Goal: Information Seeking & Learning: Find specific fact

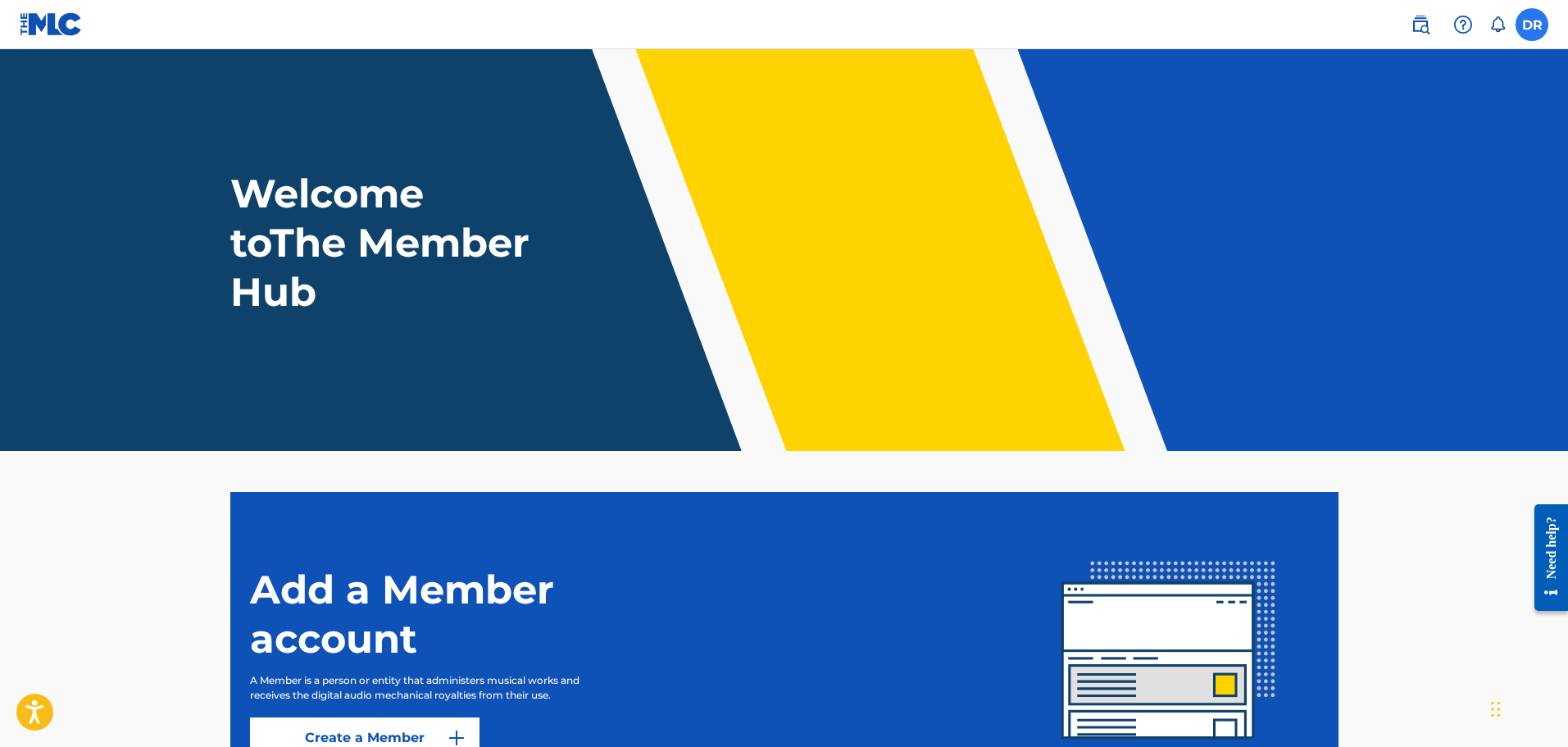
click at [1533, 29] on label at bounding box center [1532, 24] width 33 height 33
click at [1533, 25] on input "DR Domingo Alexandre Romero Diaz sandyxn2013@gmail.com Notification Preferences…" at bounding box center [1533, 25] width 0 height 0
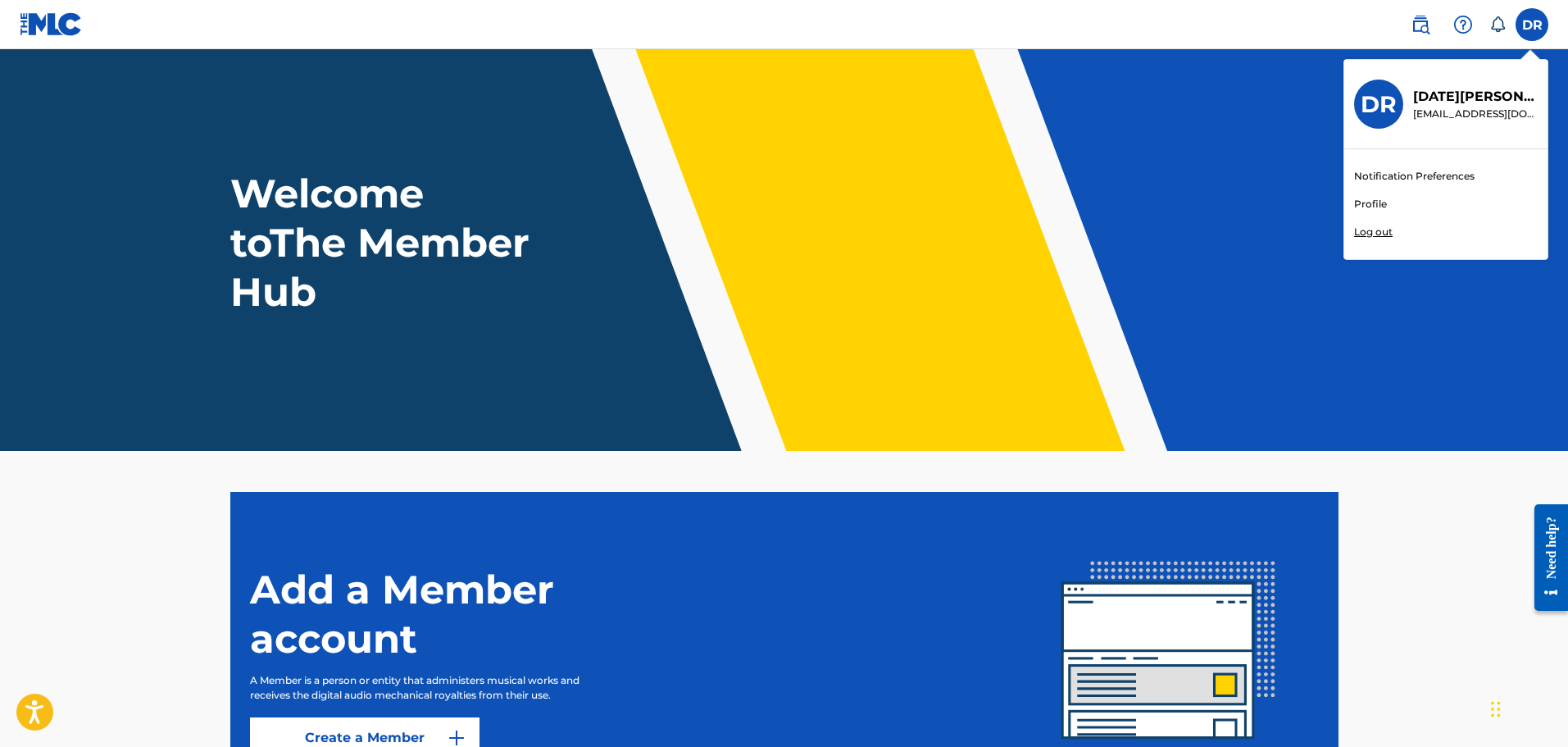
click at [1376, 201] on link "Profile" at bounding box center [1370, 204] width 33 height 15
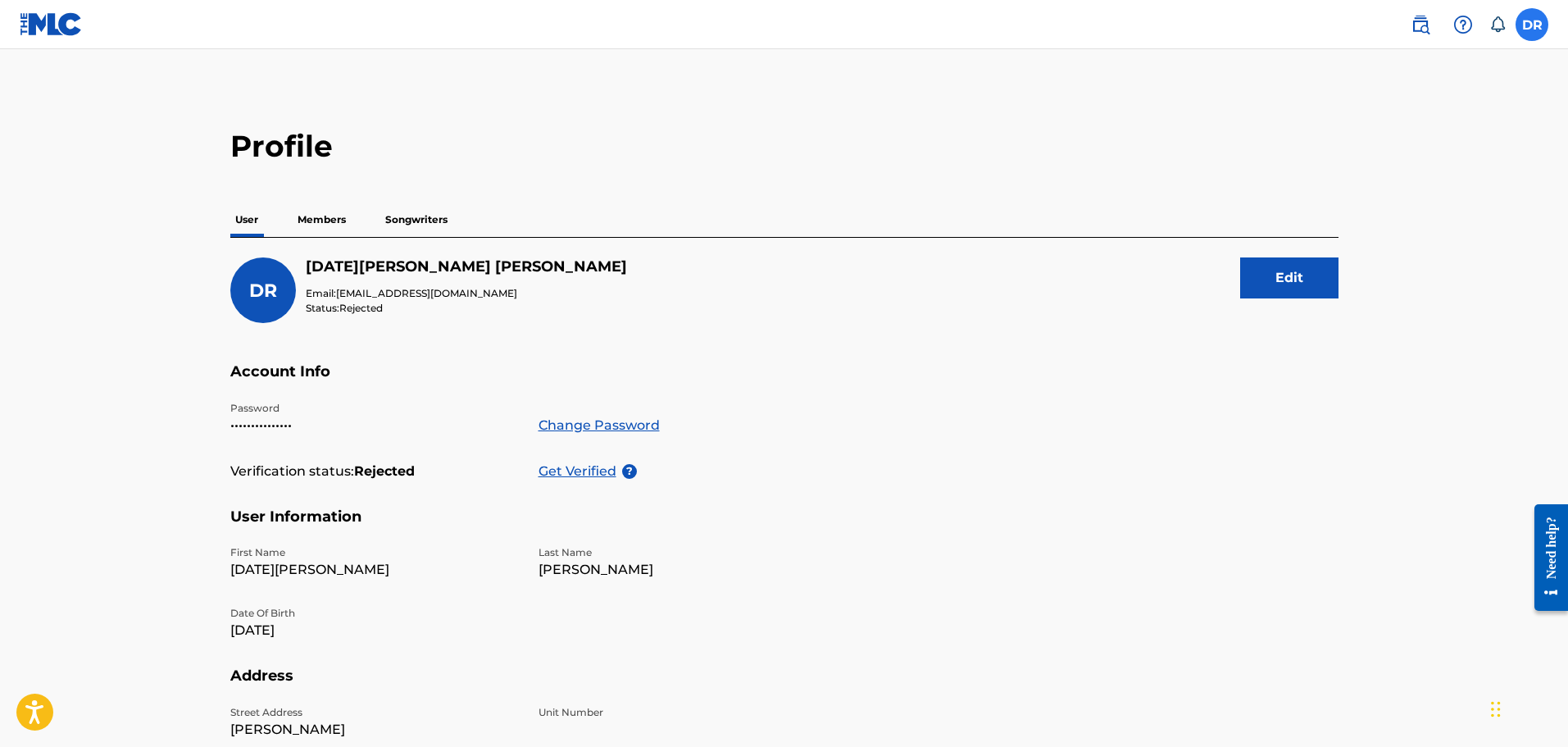
click at [1531, 29] on label at bounding box center [1532, 24] width 33 height 33
click at [1533, 25] on input "DR Domingo Alexandre Romero Diaz sandyxn2013@gmail.com Notification Preferences…" at bounding box center [1533, 25] width 0 height 0
click at [1425, 27] on img at bounding box center [1421, 25] width 20 height 20
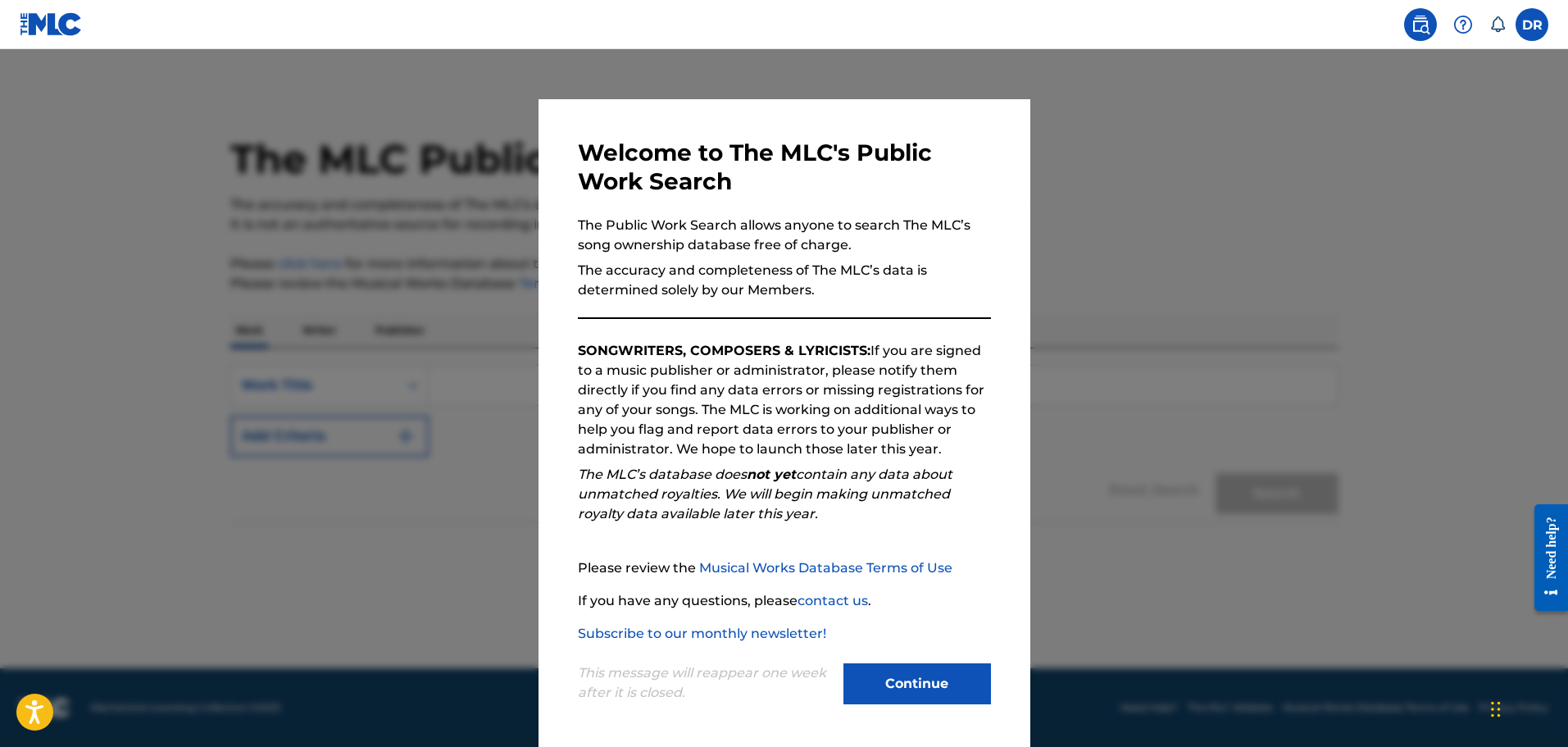
scroll to position [4, 0]
click at [955, 679] on button "Continue" at bounding box center [917, 683] width 147 height 41
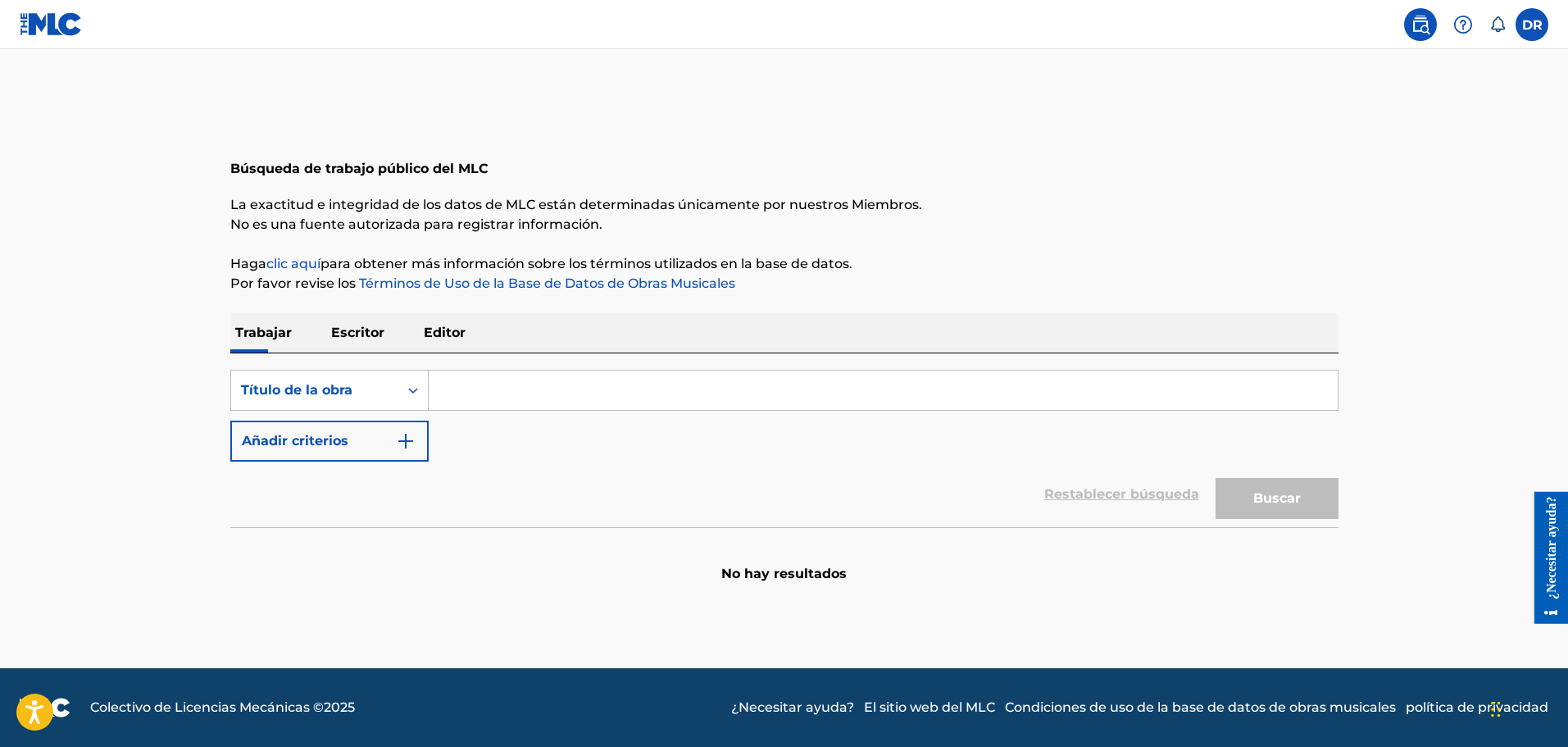
click at [529, 398] on input "Formulario de búsqueda" at bounding box center [882, 390] width 909 height 39
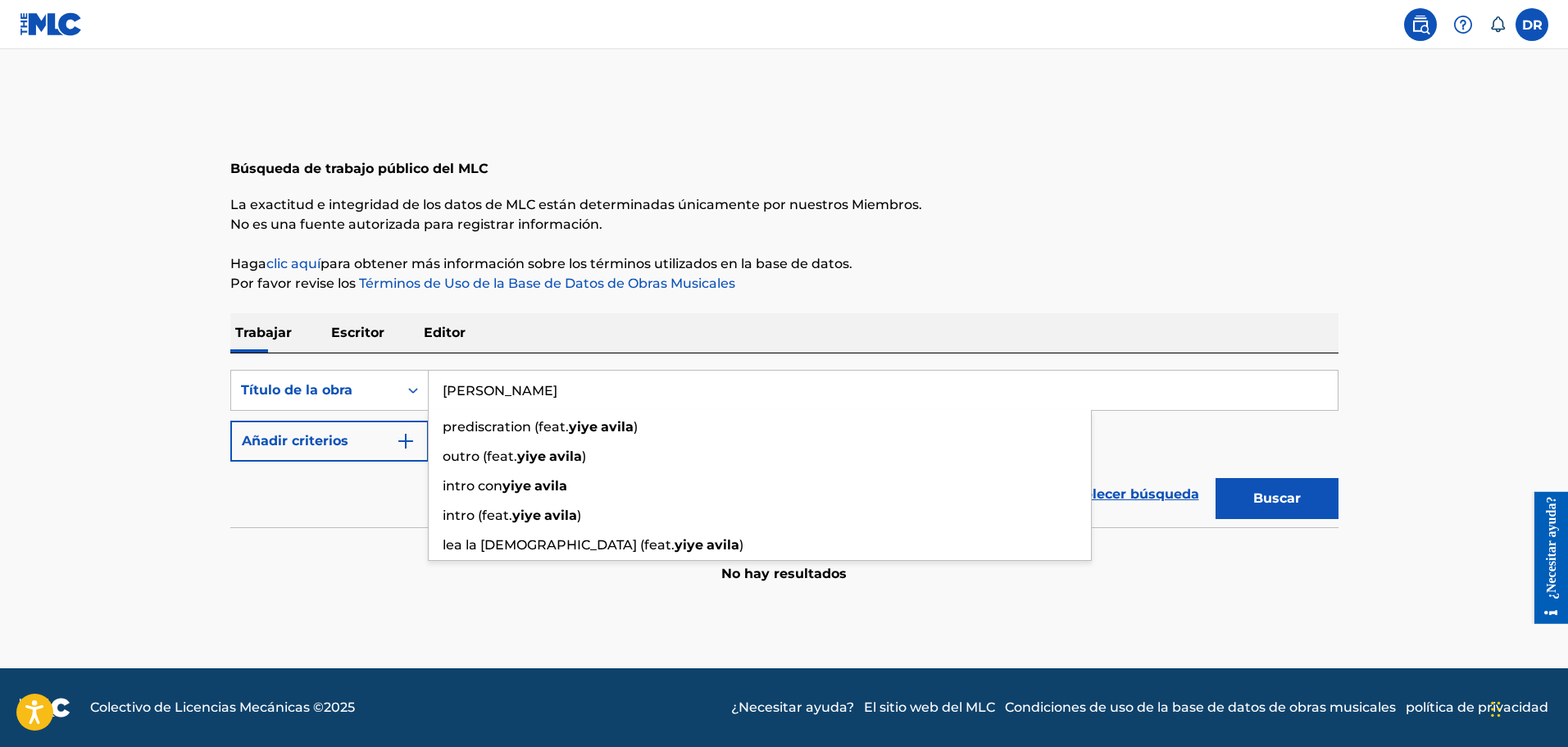
type input "yiye avila"
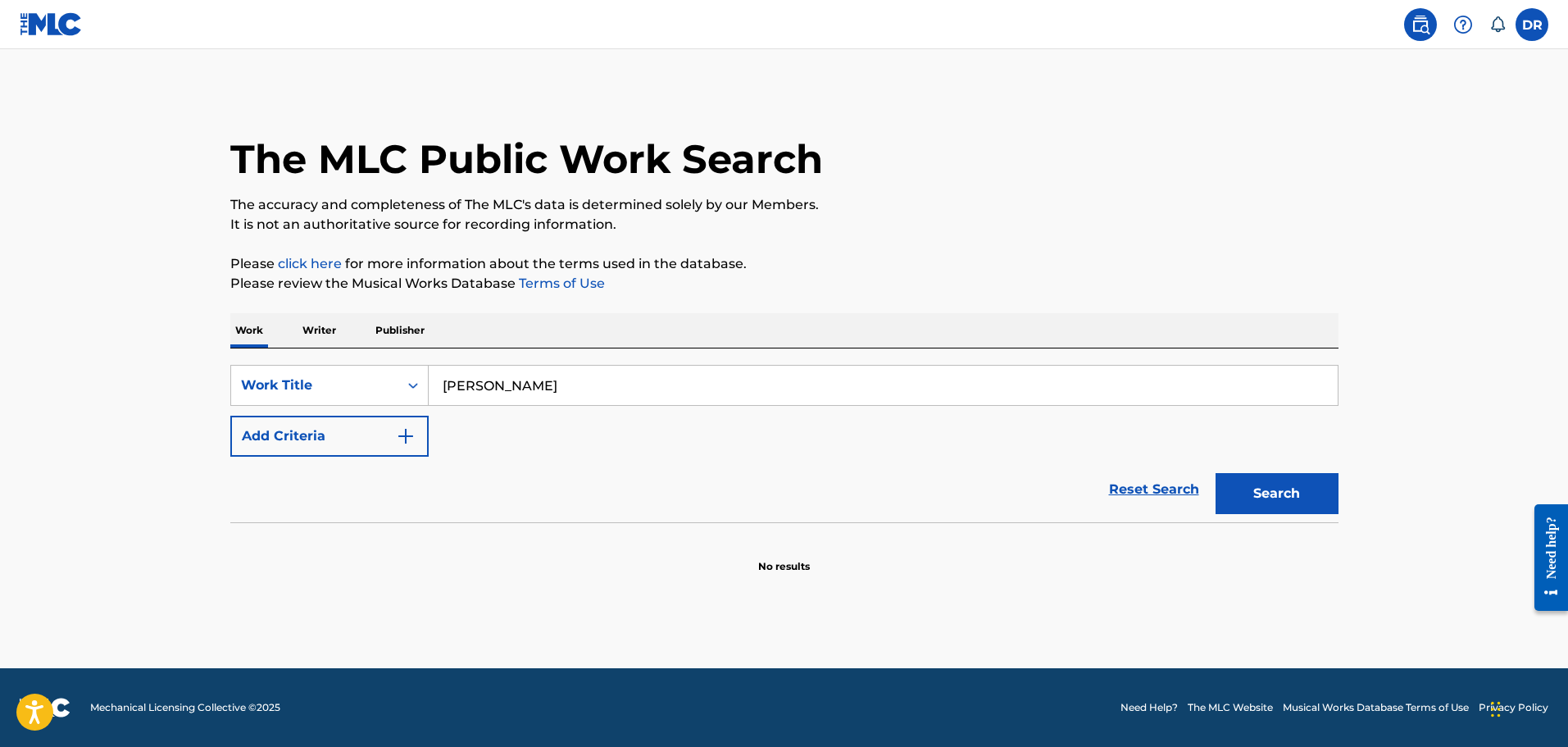
click at [592, 374] on input "yiye avila" at bounding box center [882, 385] width 909 height 39
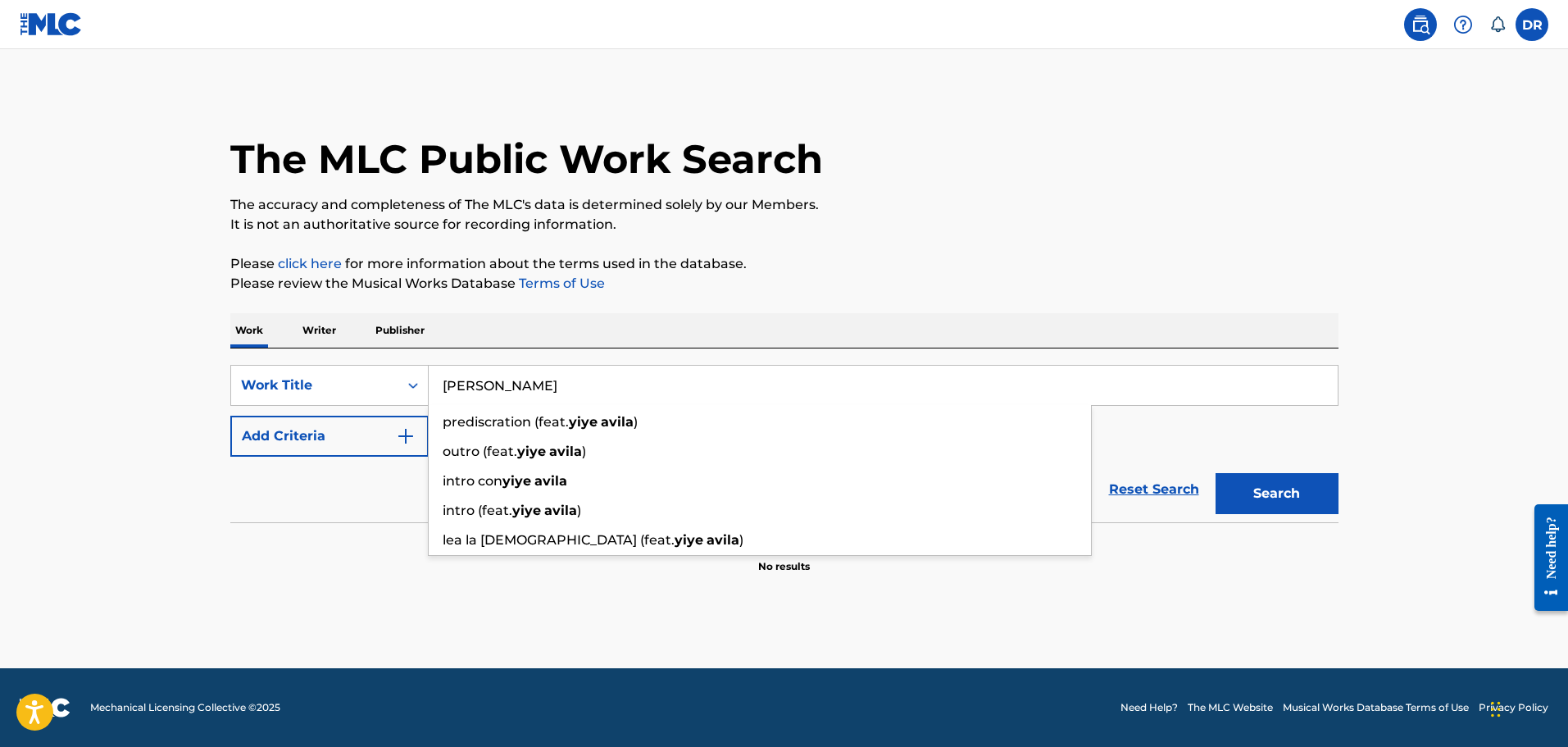
click at [324, 328] on p "Writer" at bounding box center [319, 330] width 43 height 35
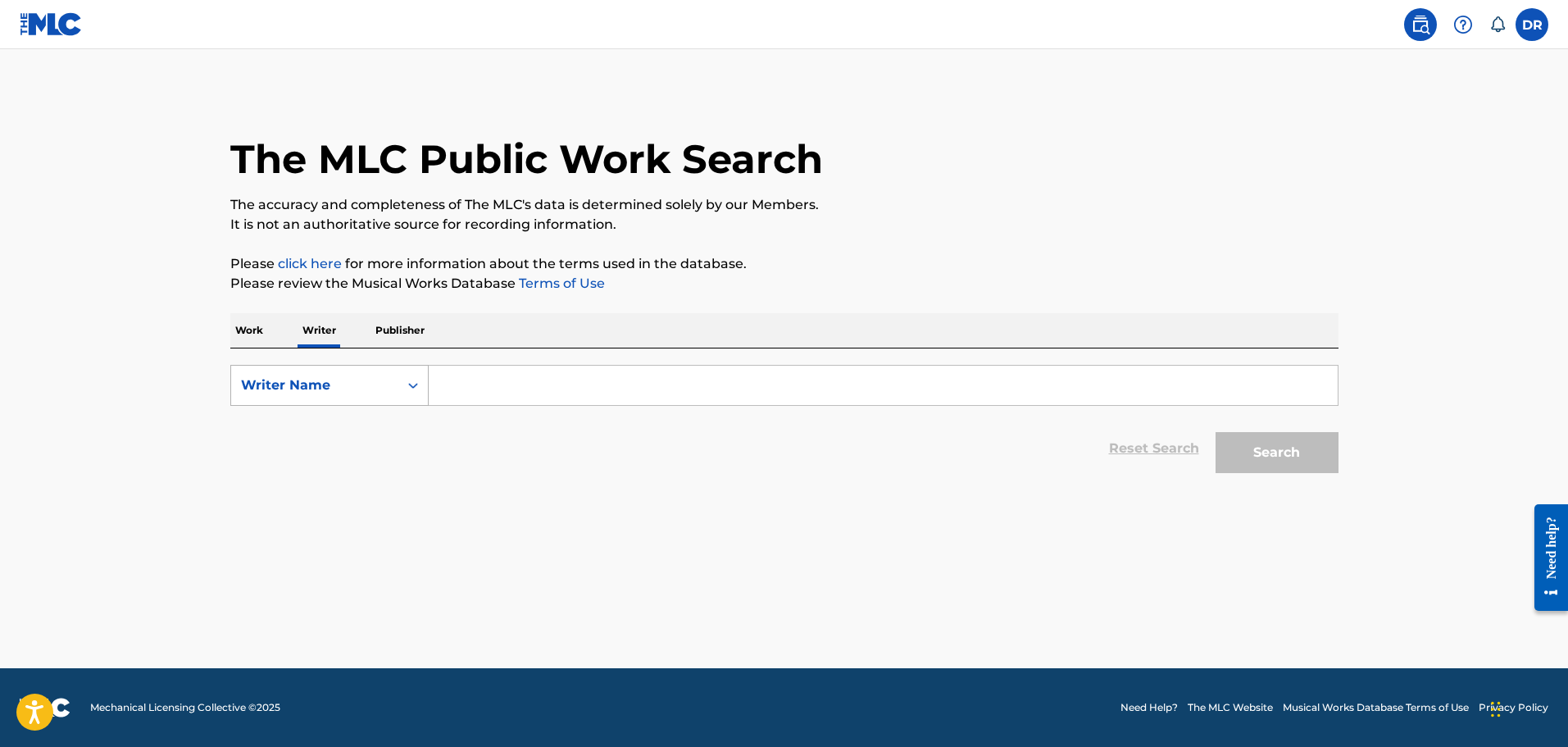
click at [403, 391] on div "Search Form" at bounding box center [412, 385] width 29 height 29
click at [521, 381] on input "Search Form" at bounding box center [882, 385] width 909 height 39
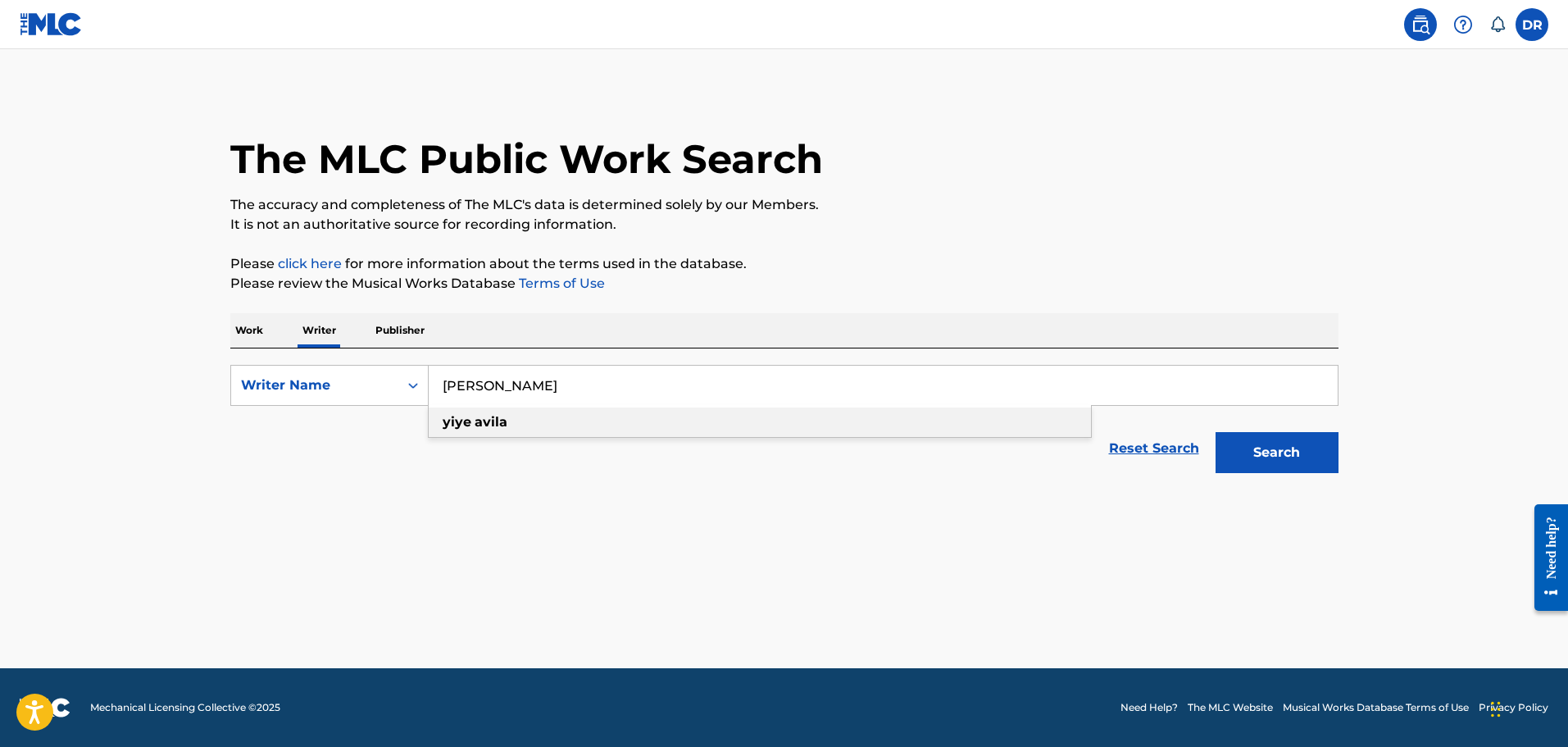
type input "yiye avila"
click at [584, 429] on div "yiye avila" at bounding box center [759, 421] width 662 height 29
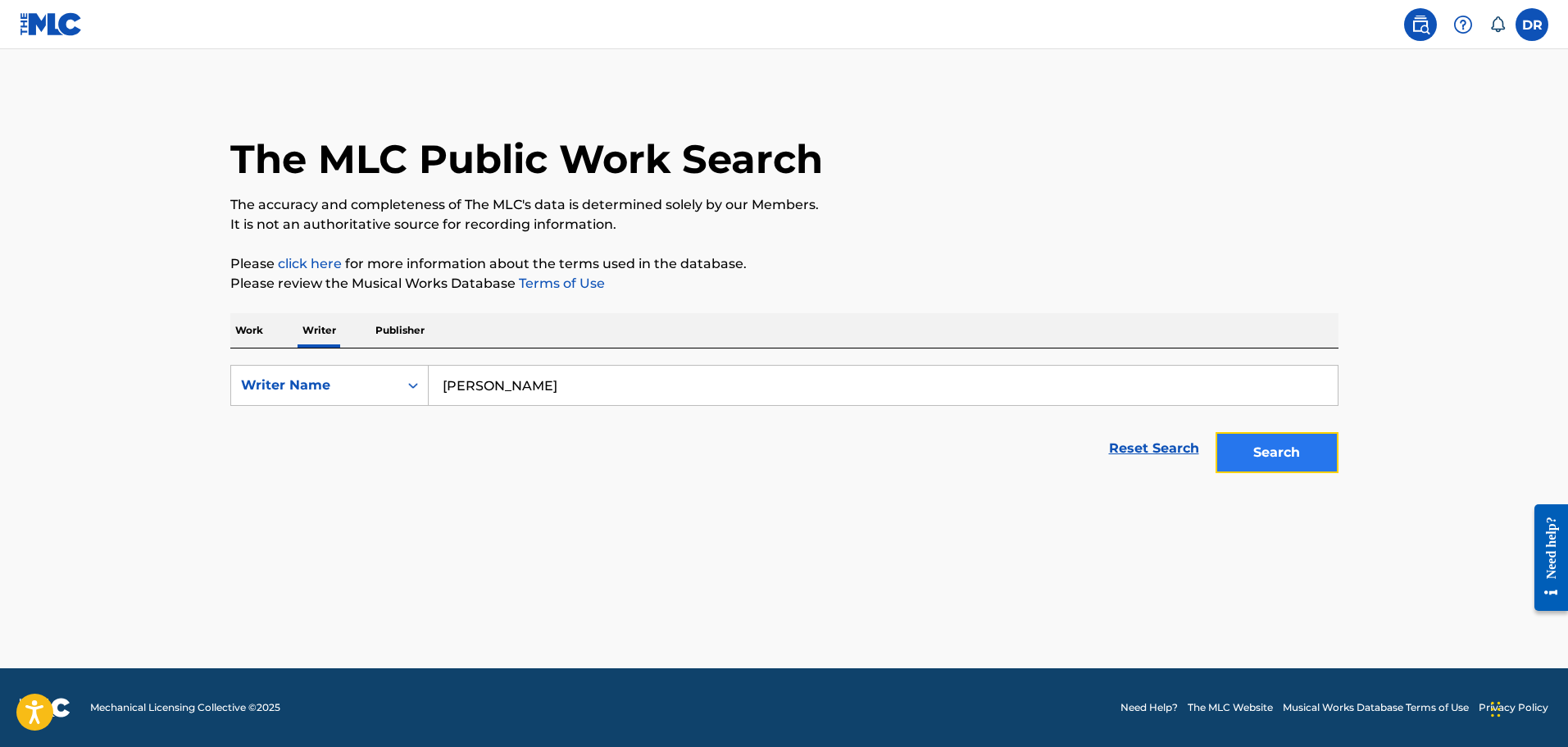
click at [1227, 436] on button "Search" at bounding box center [1277, 452] width 123 height 41
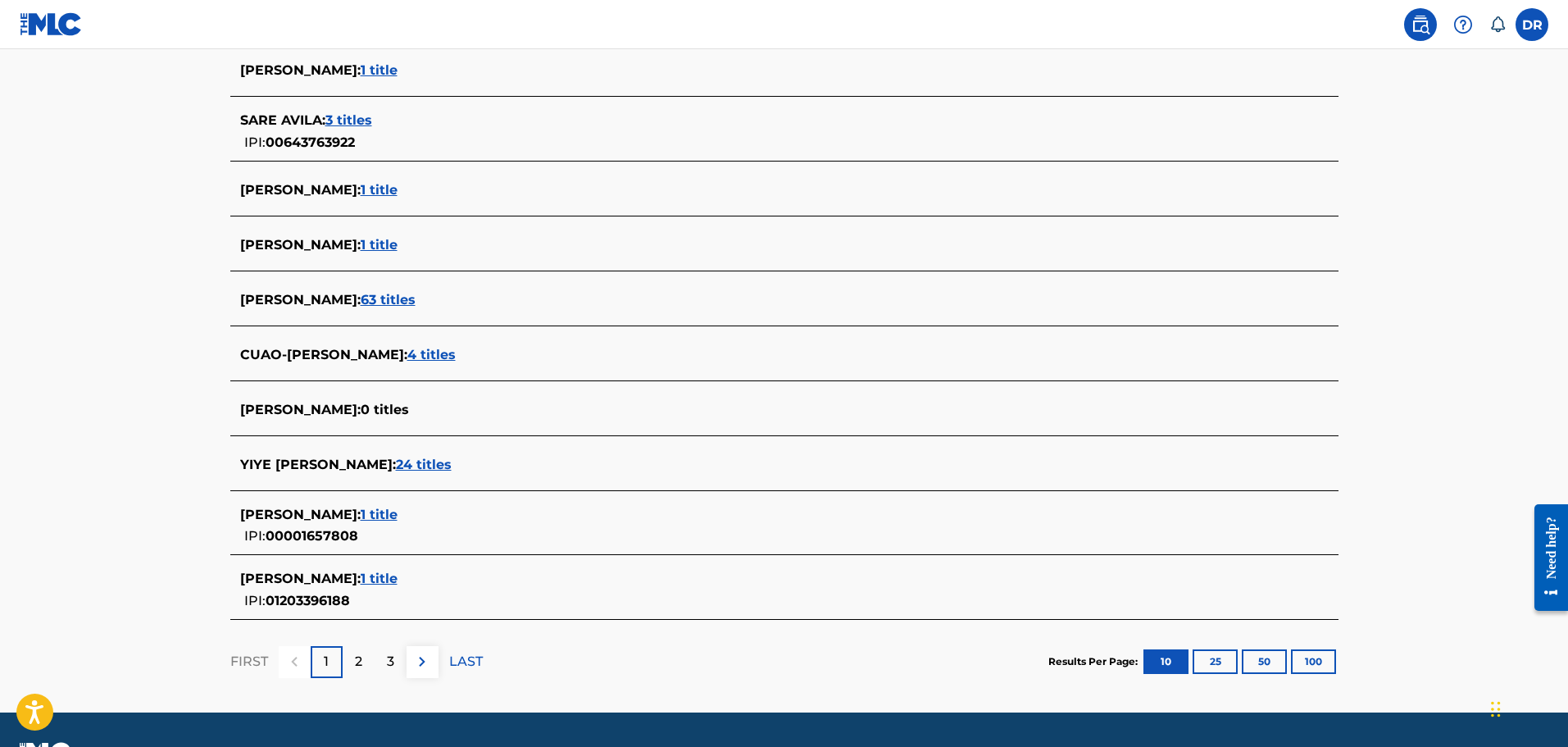
scroll to position [510, 0]
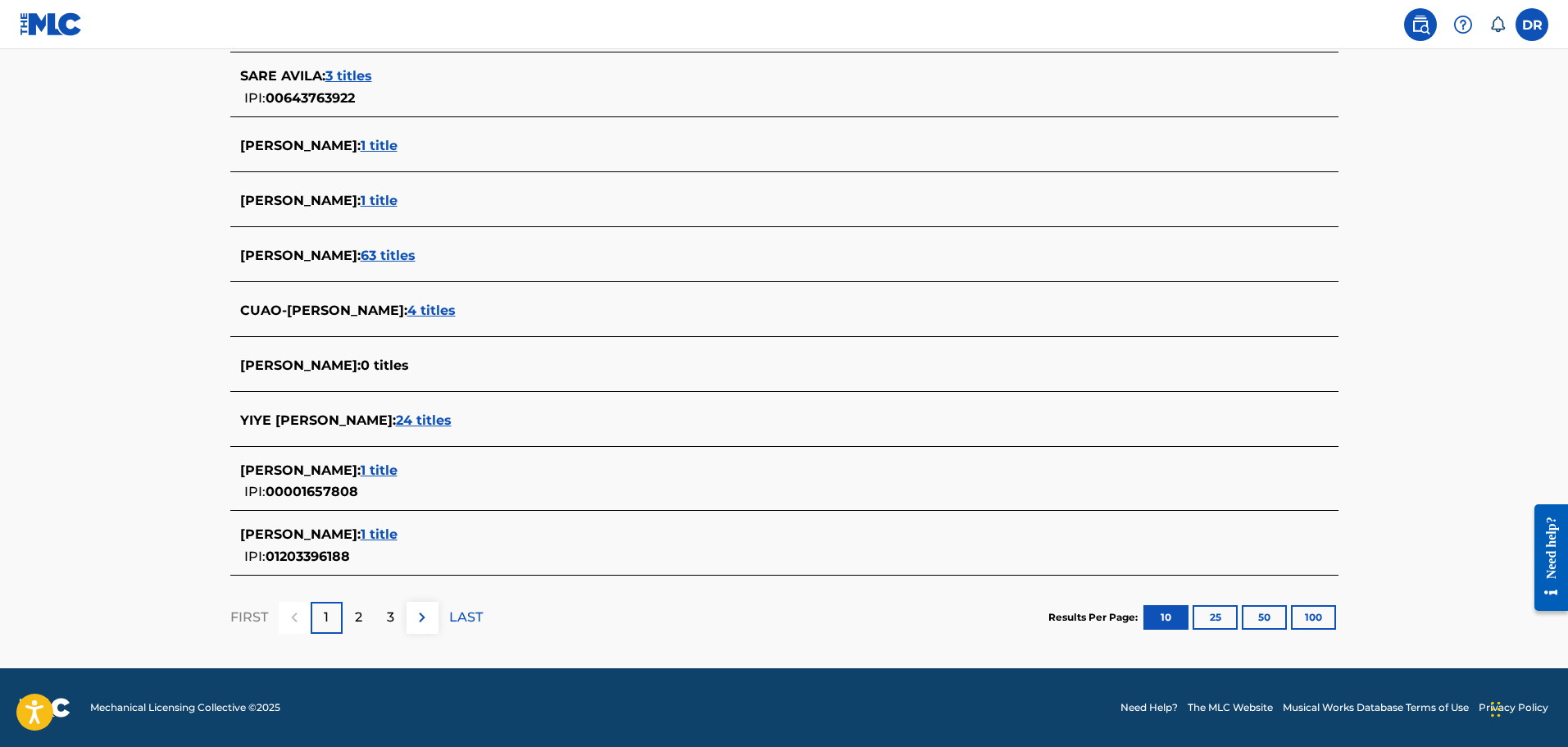
click at [396, 414] on span "24 titles" at bounding box center [424, 421] width 56 height 16
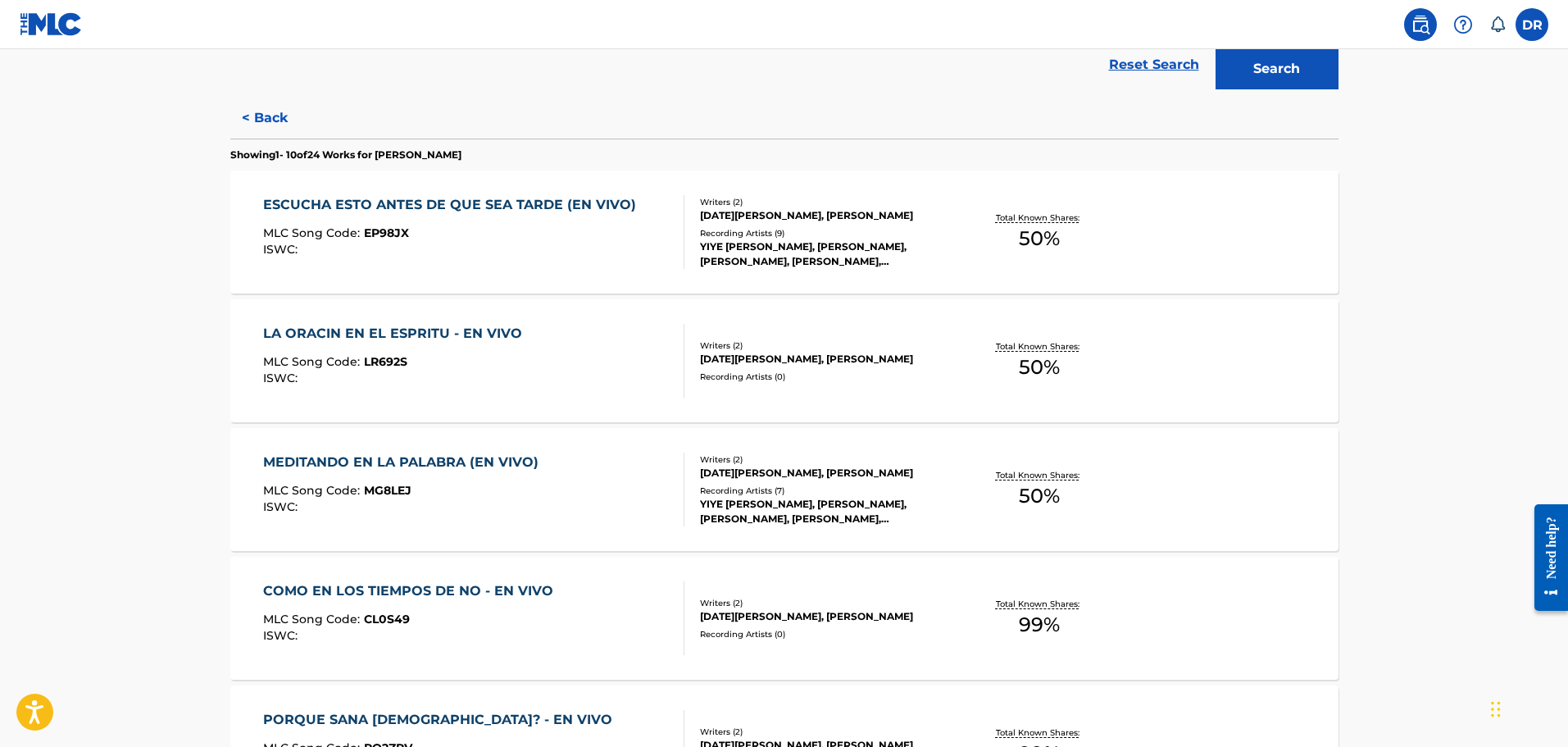
scroll to position [346, 0]
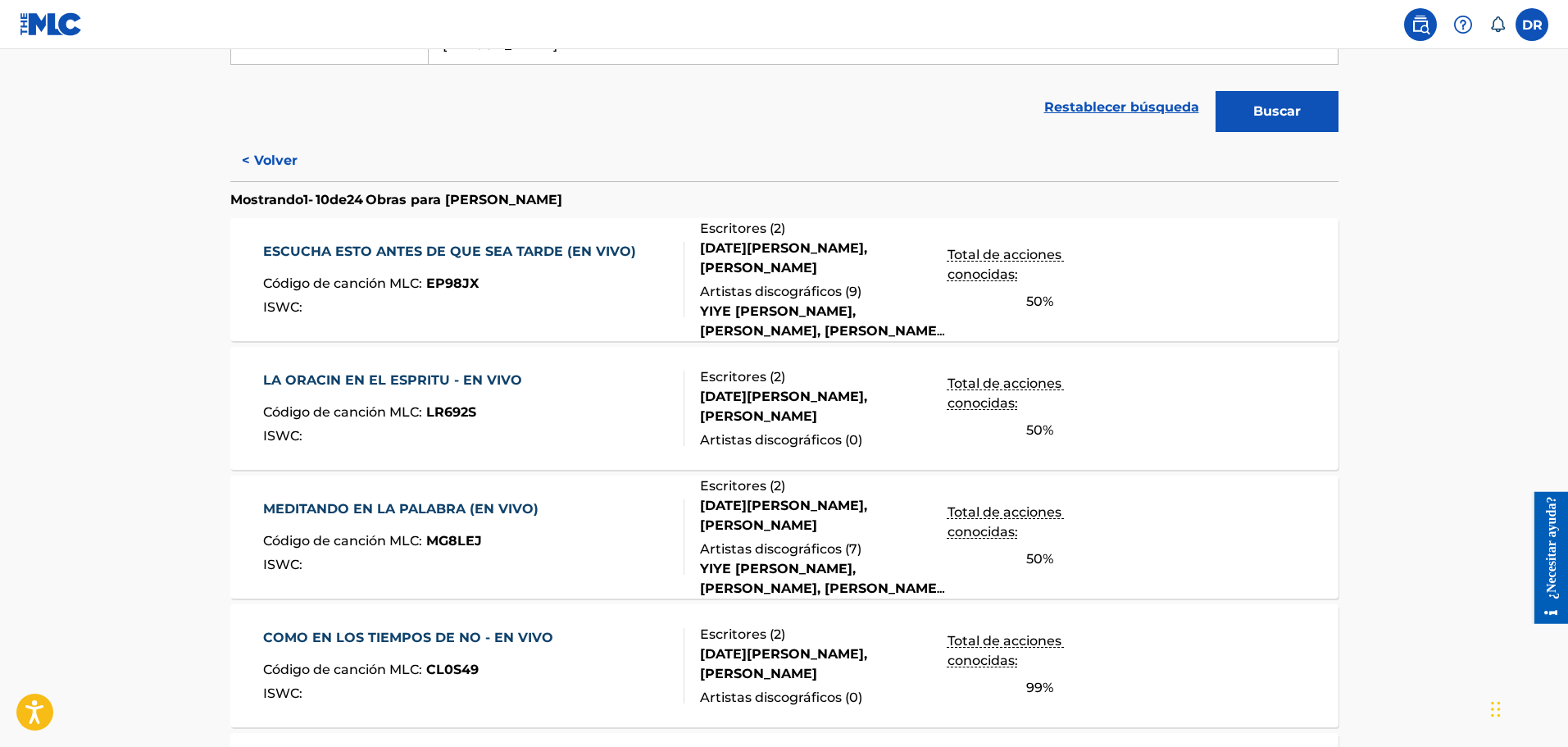
click at [524, 243] on font "ESCUCHA ESTO ANTES DE QUE SEA TARDE (EN VIVO)" at bounding box center [450, 252] width 373 height 20
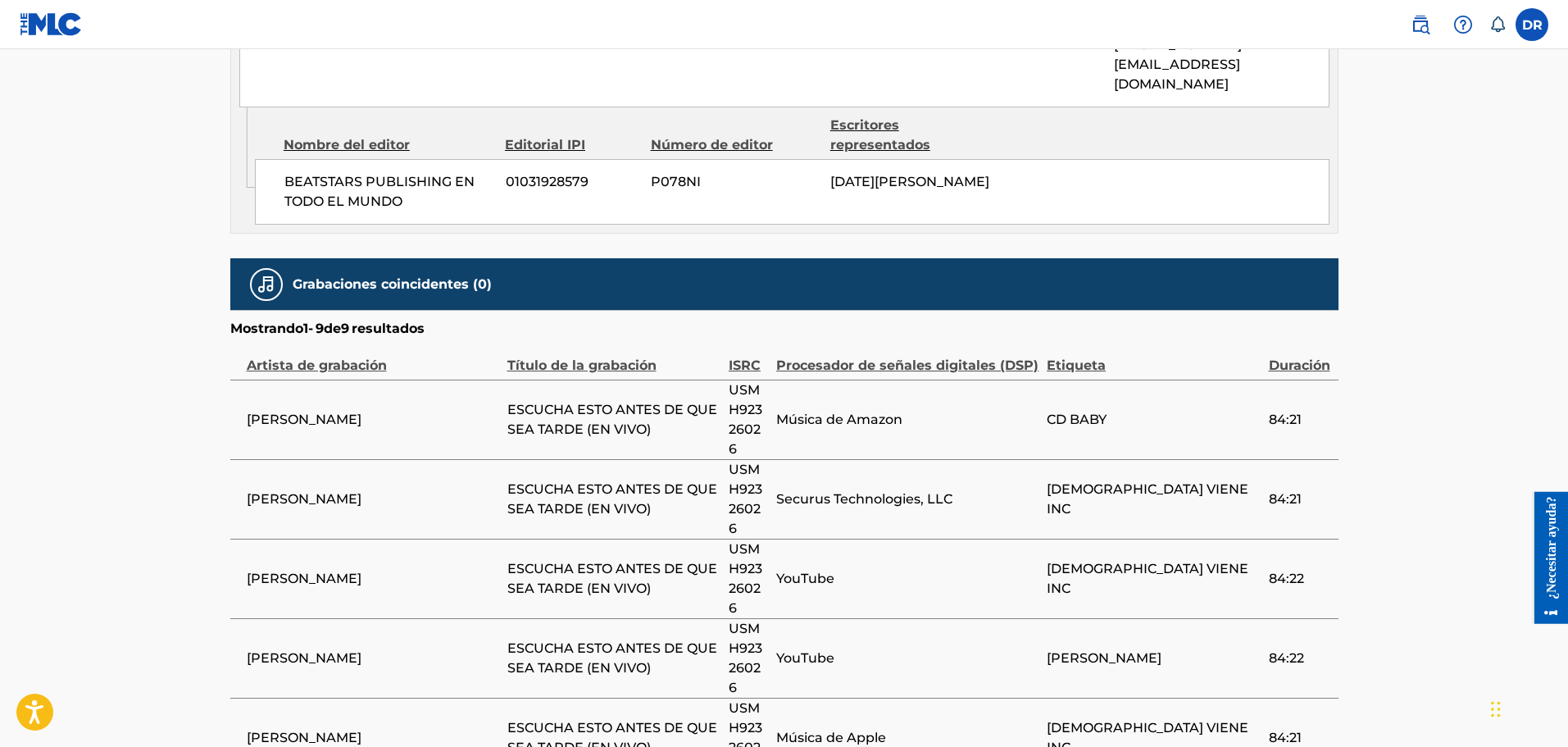
scroll to position [1036, 0]
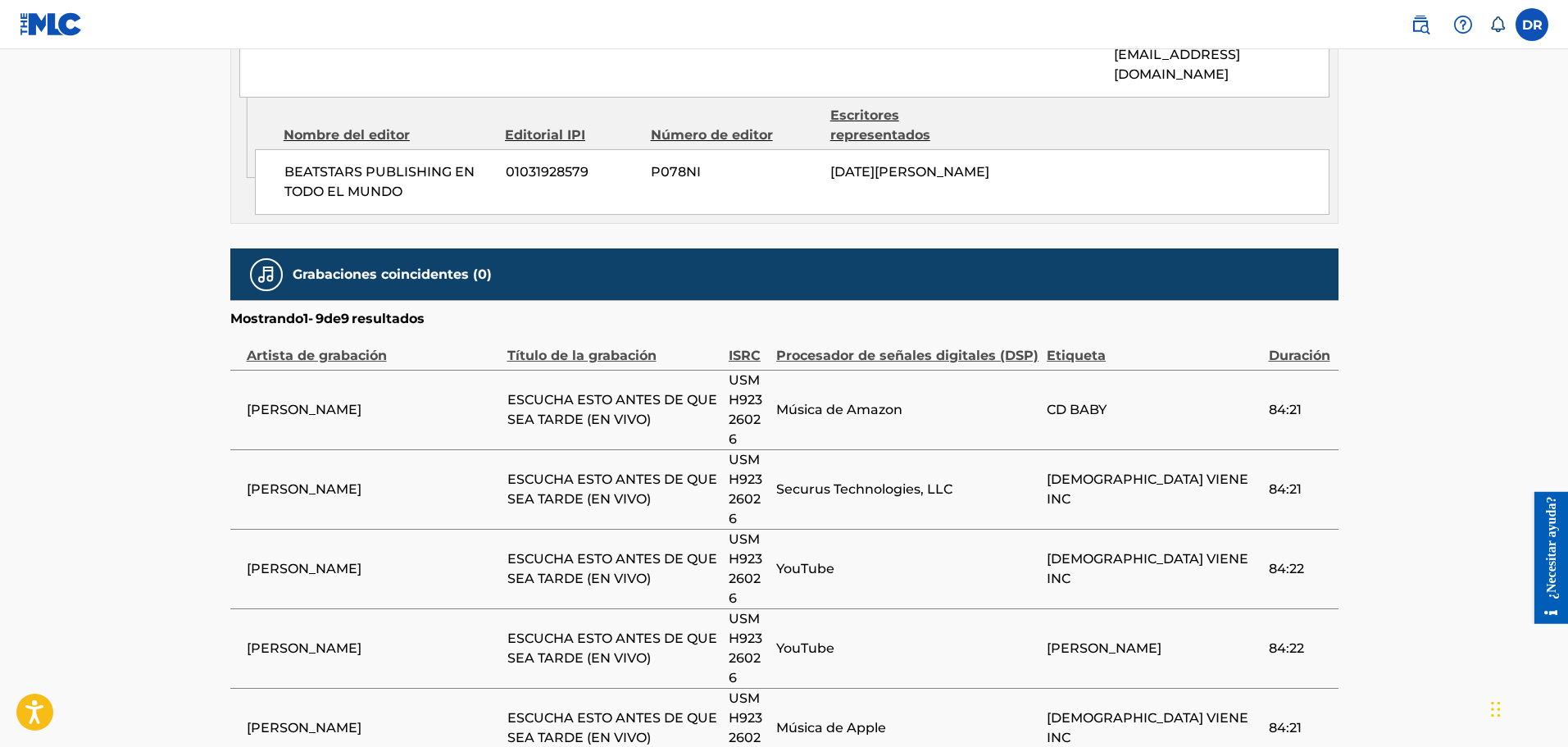
click at [592, 392] on font "ESCUCHA ESTO ANTES DE QUE SEA TARDE (EN VIVO)" at bounding box center [612, 410] width 210 height 35
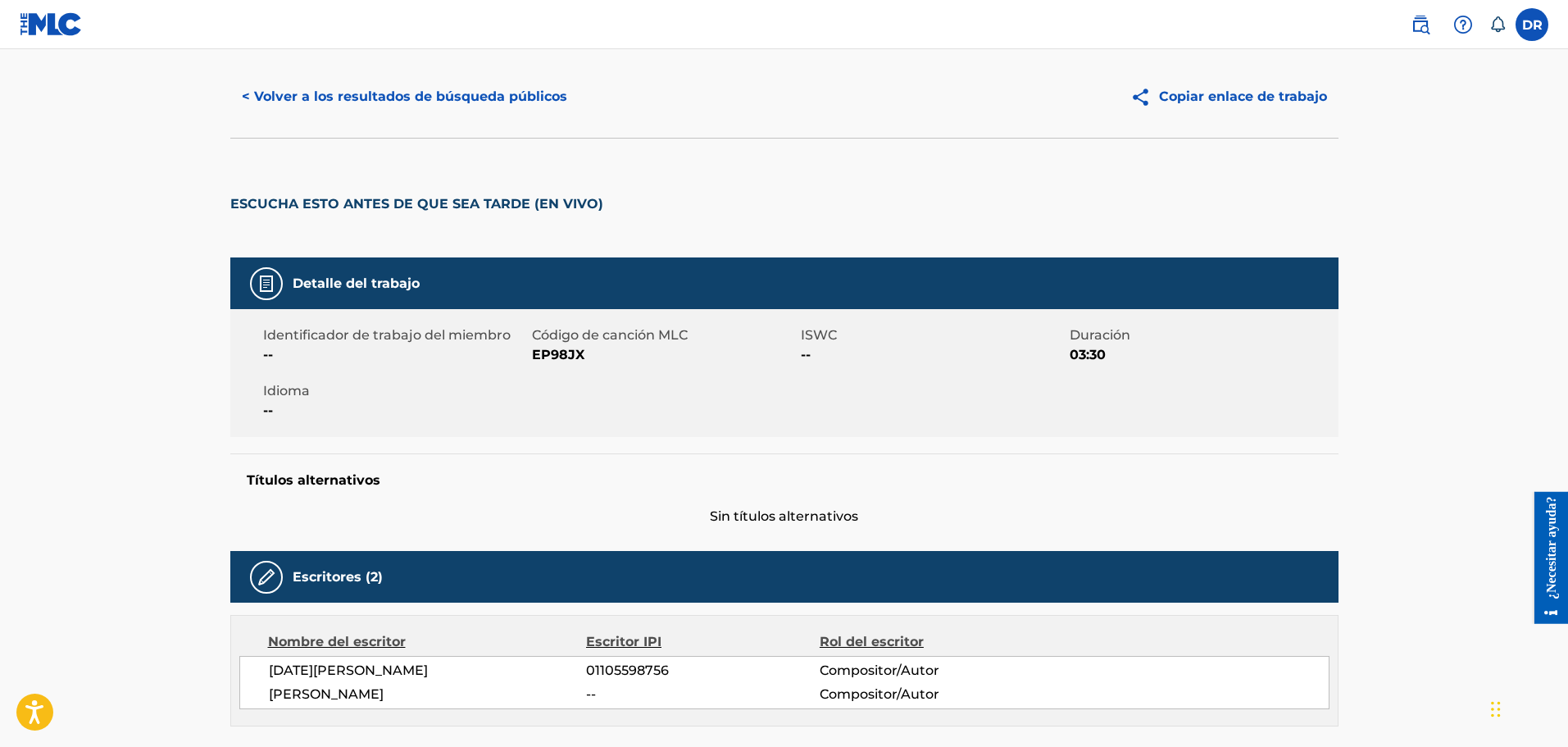
scroll to position [0, 0]
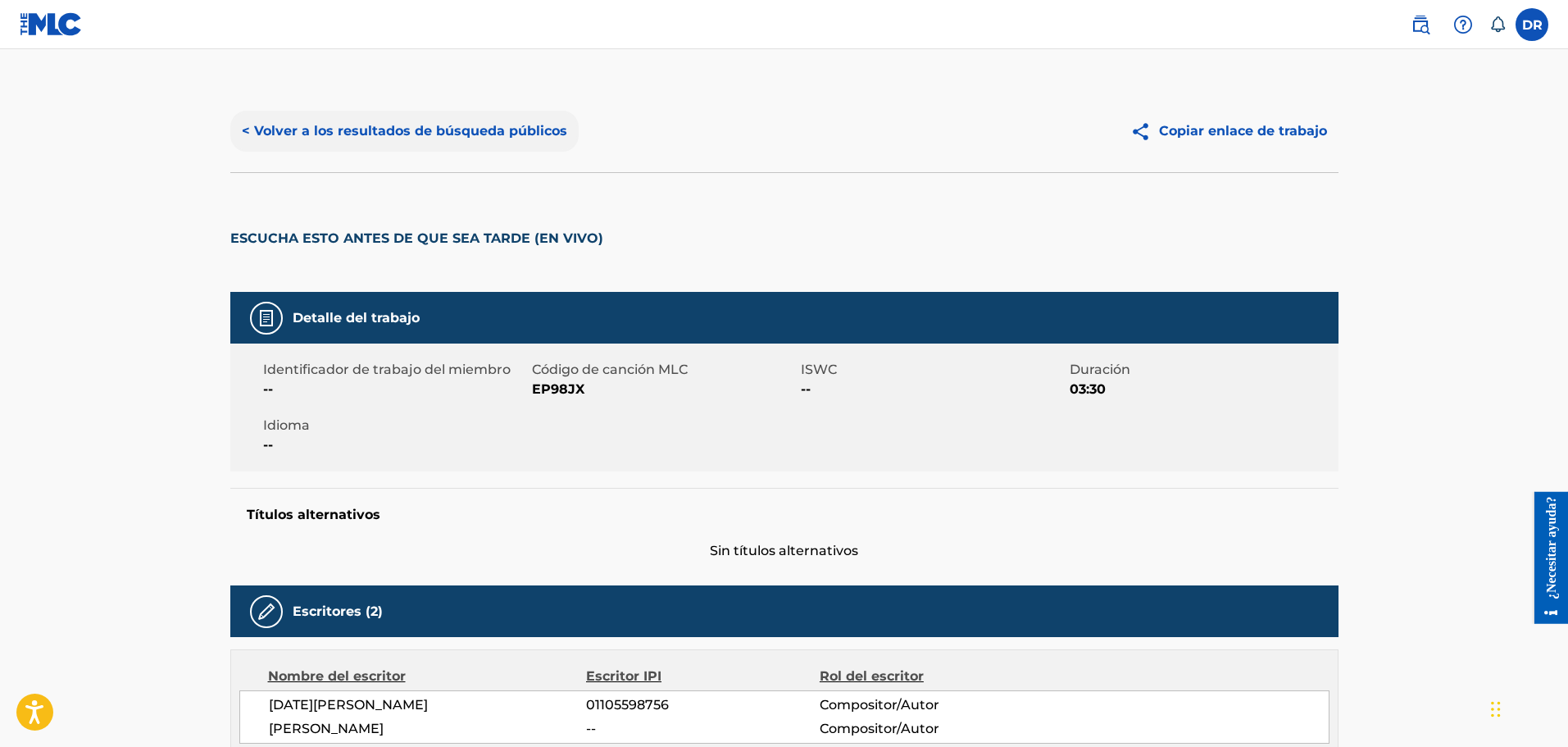
click at [248, 129] on font "< Volver a los resultados de búsqueda públicos" at bounding box center [404, 131] width 325 height 16
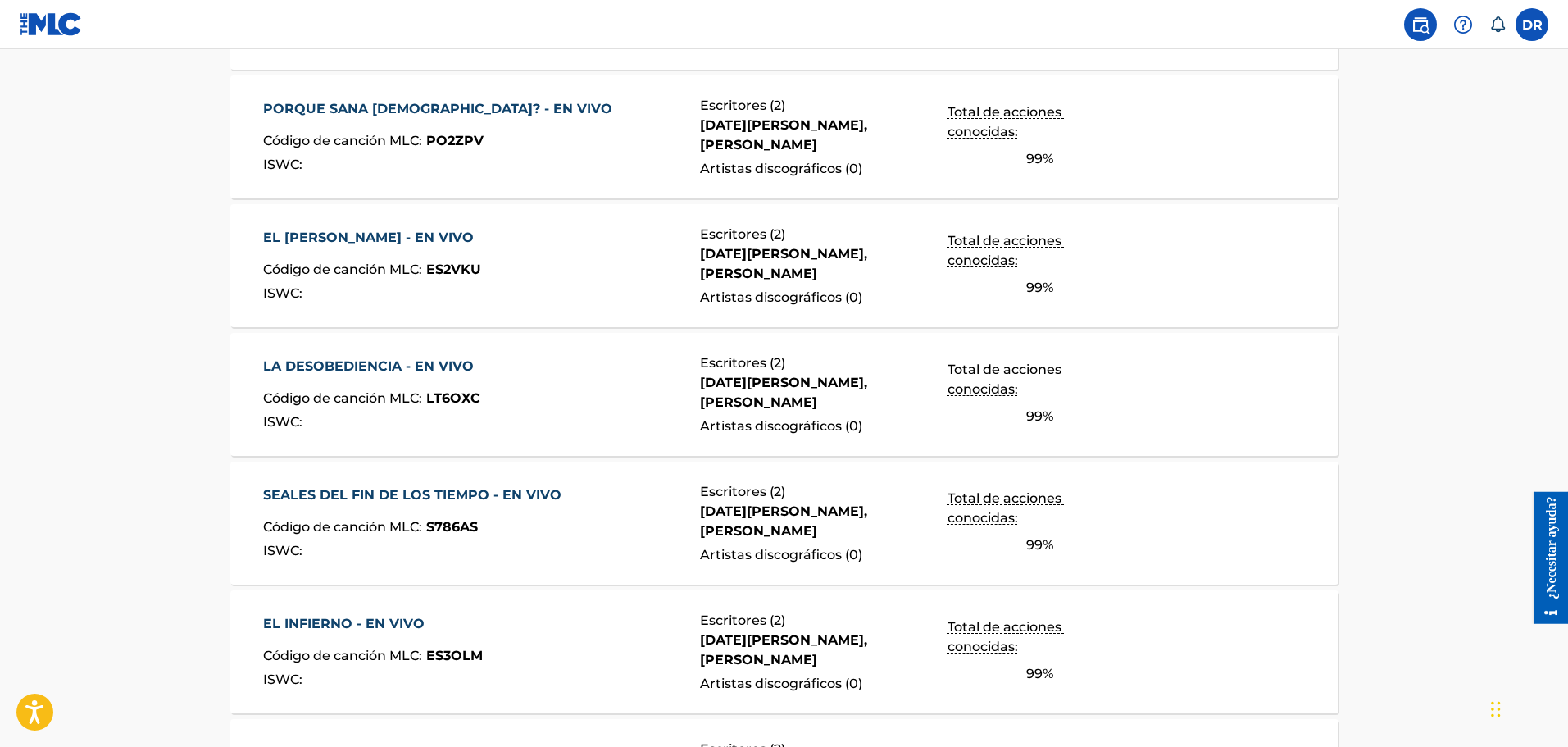
scroll to position [1270, 0]
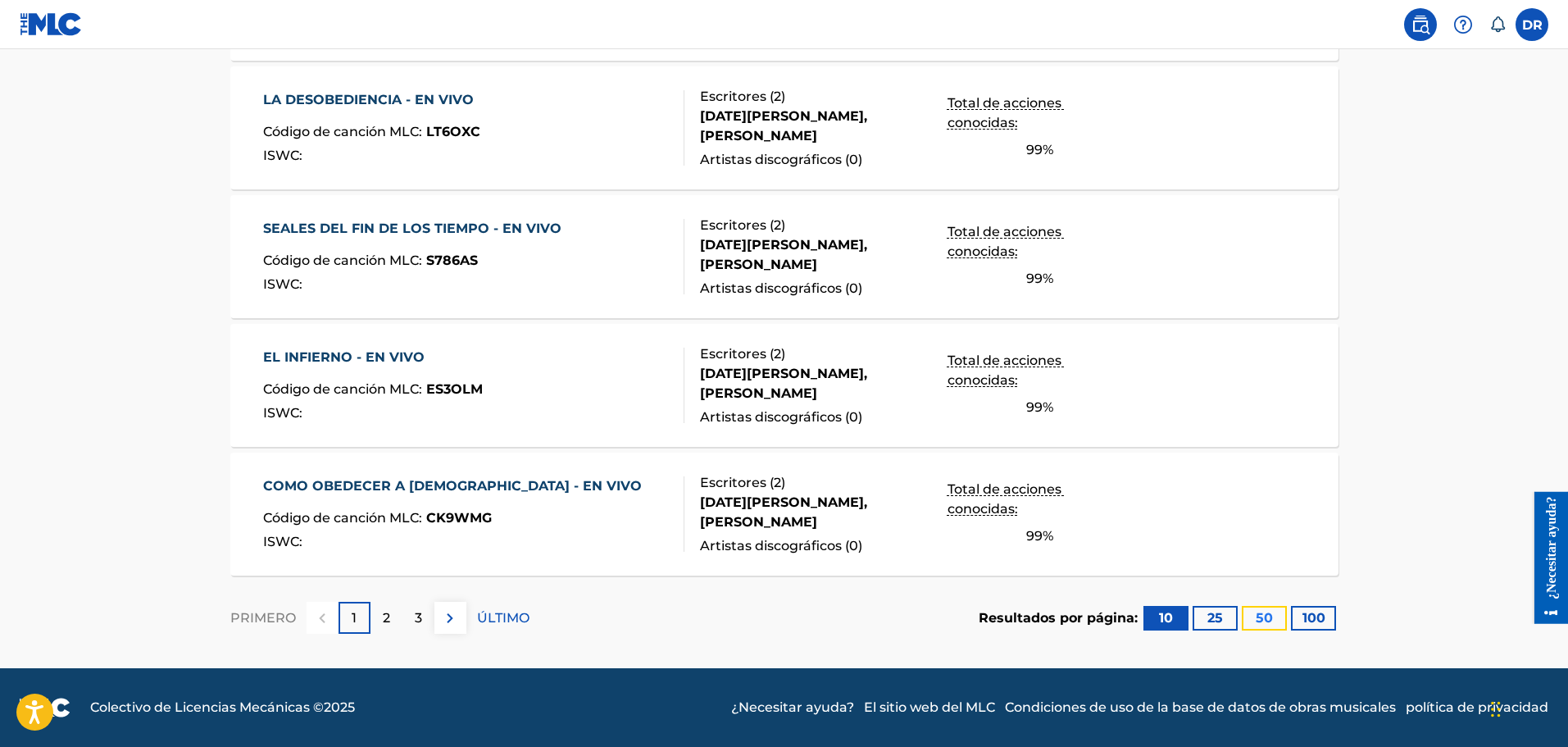
click at [1273, 620] on font "50" at bounding box center [1264, 618] width 17 height 16
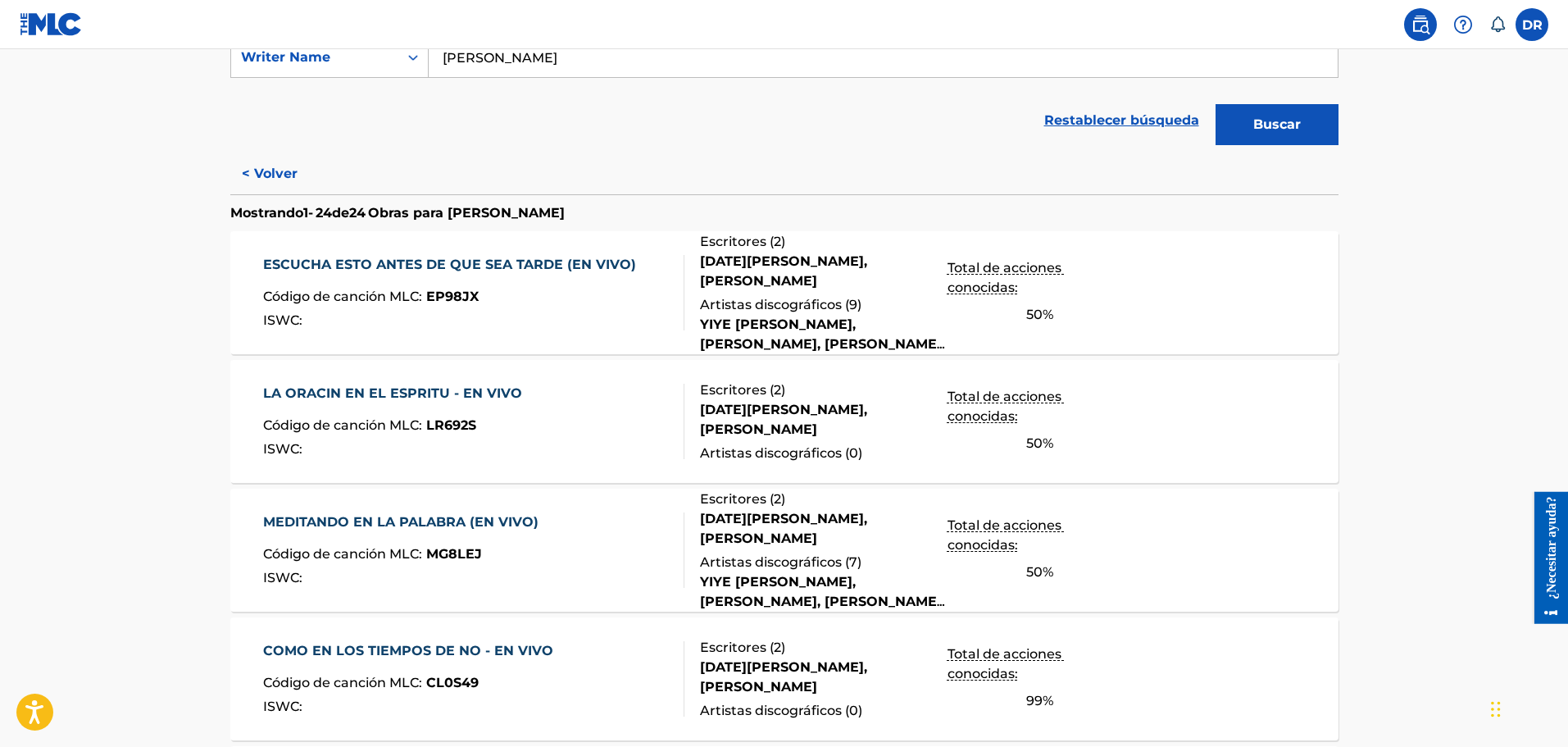
scroll to position [410, 0]
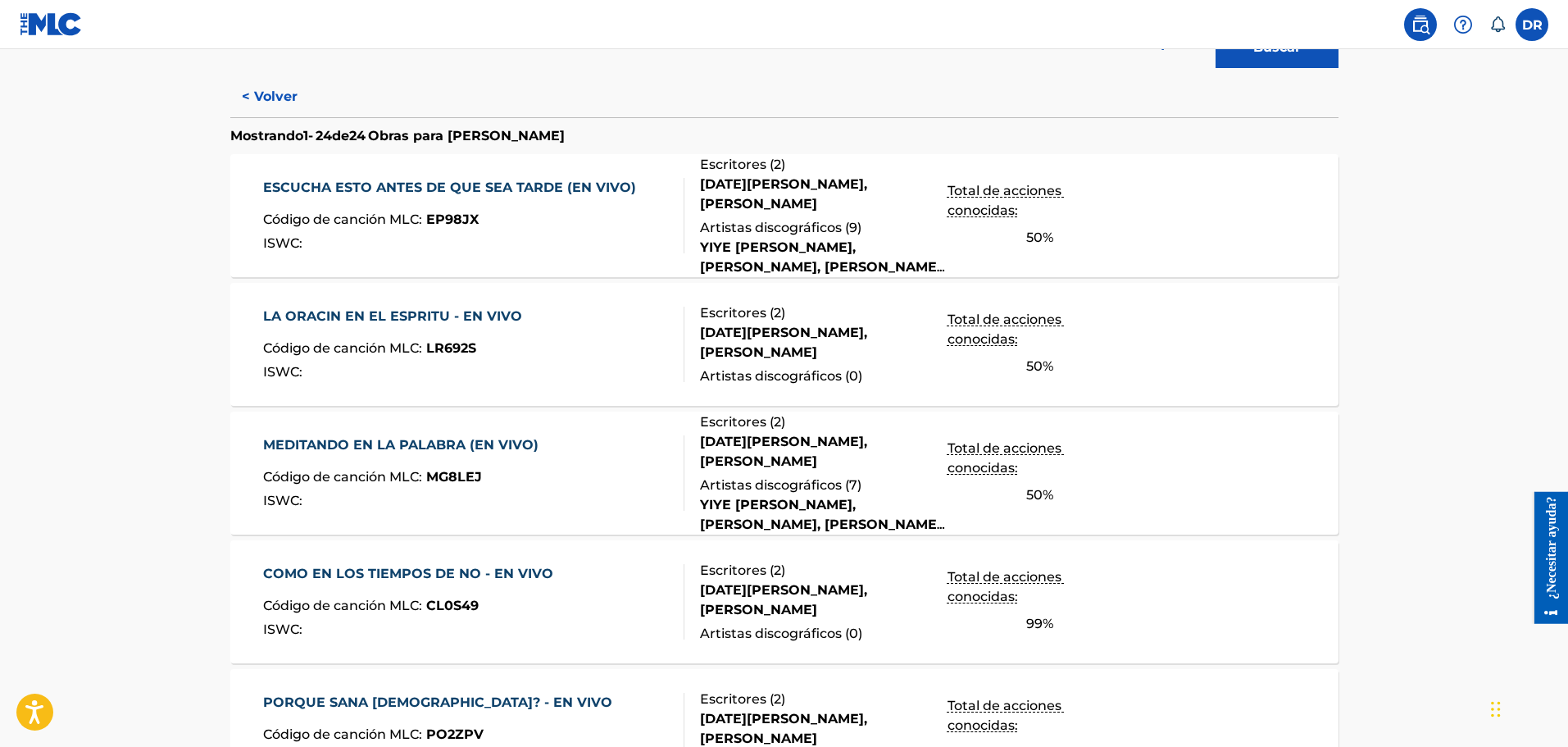
drag, startPoint x: 485, startPoint y: 323, endPoint x: 432, endPoint y: 314, distance: 53.8
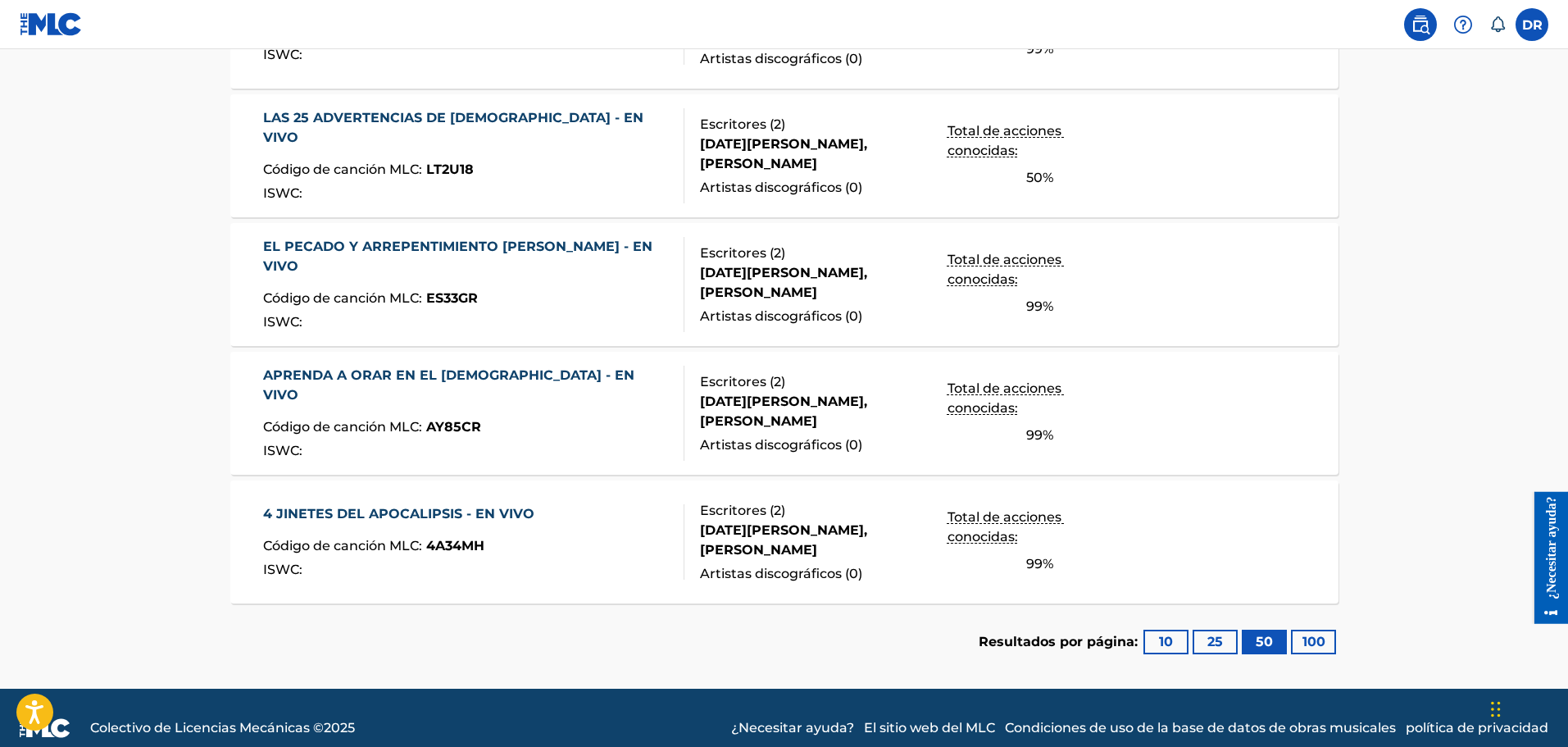
scroll to position [3066, 0]
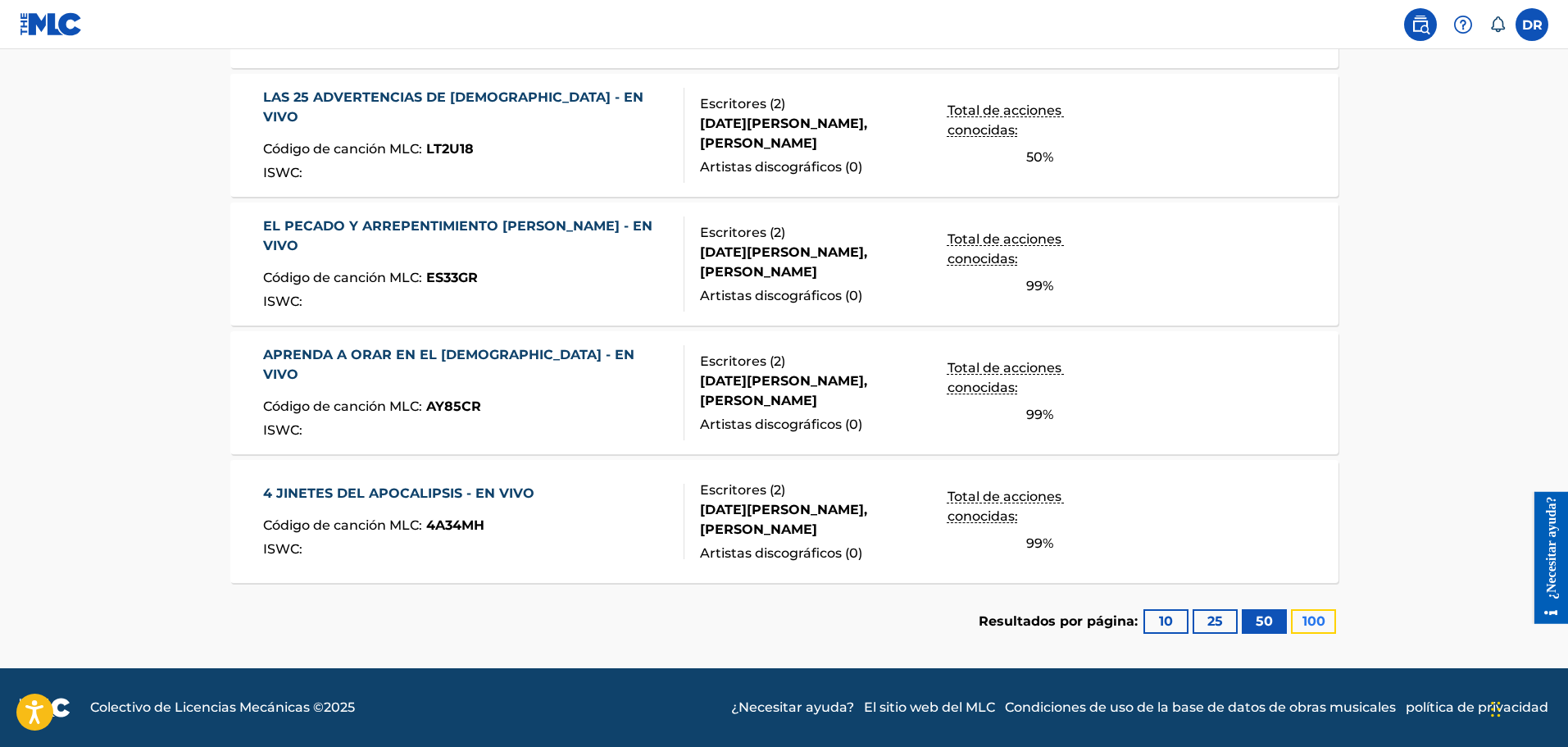
click at [1303, 618] on font "100" at bounding box center [1314, 622] width 23 height 20
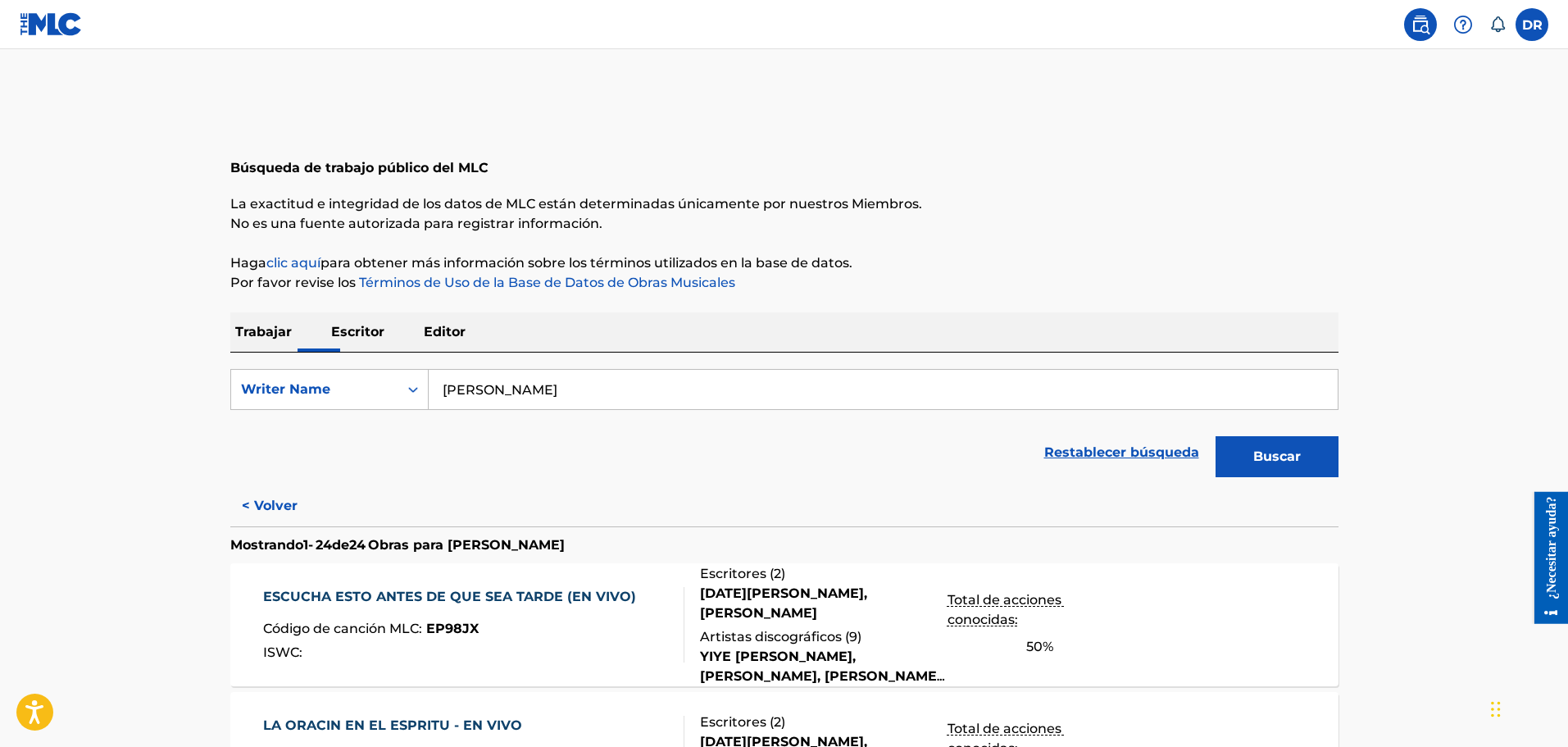
scroll to position [0, 0]
click at [458, 331] on font "Editor" at bounding box center [444, 333] width 42 height 16
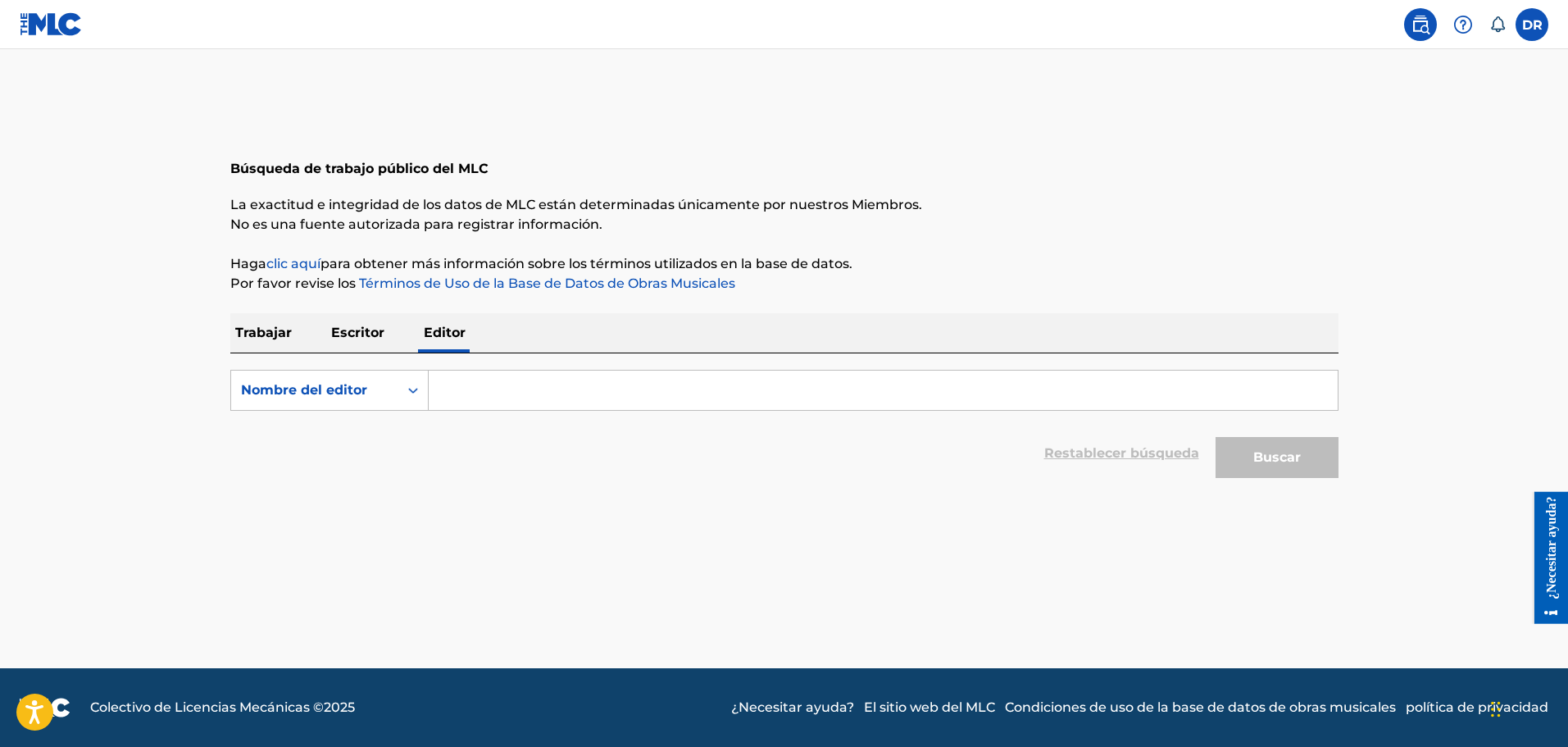
click at [466, 382] on input "Formulario de búsqueda" at bounding box center [882, 390] width 909 height 39
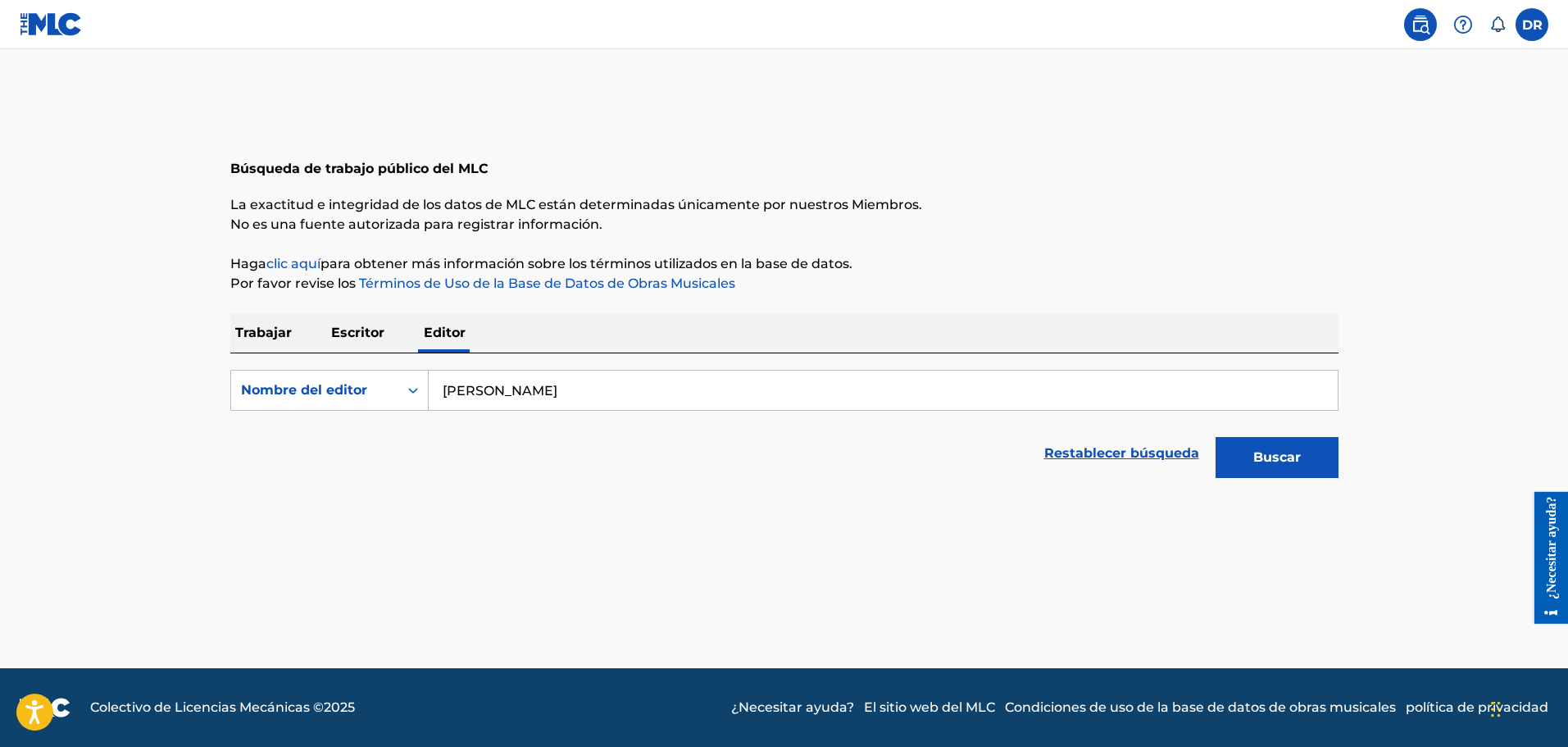
type input "yiye avila"
click at [1216, 437] on button "Buscar" at bounding box center [1277, 458] width 123 height 41
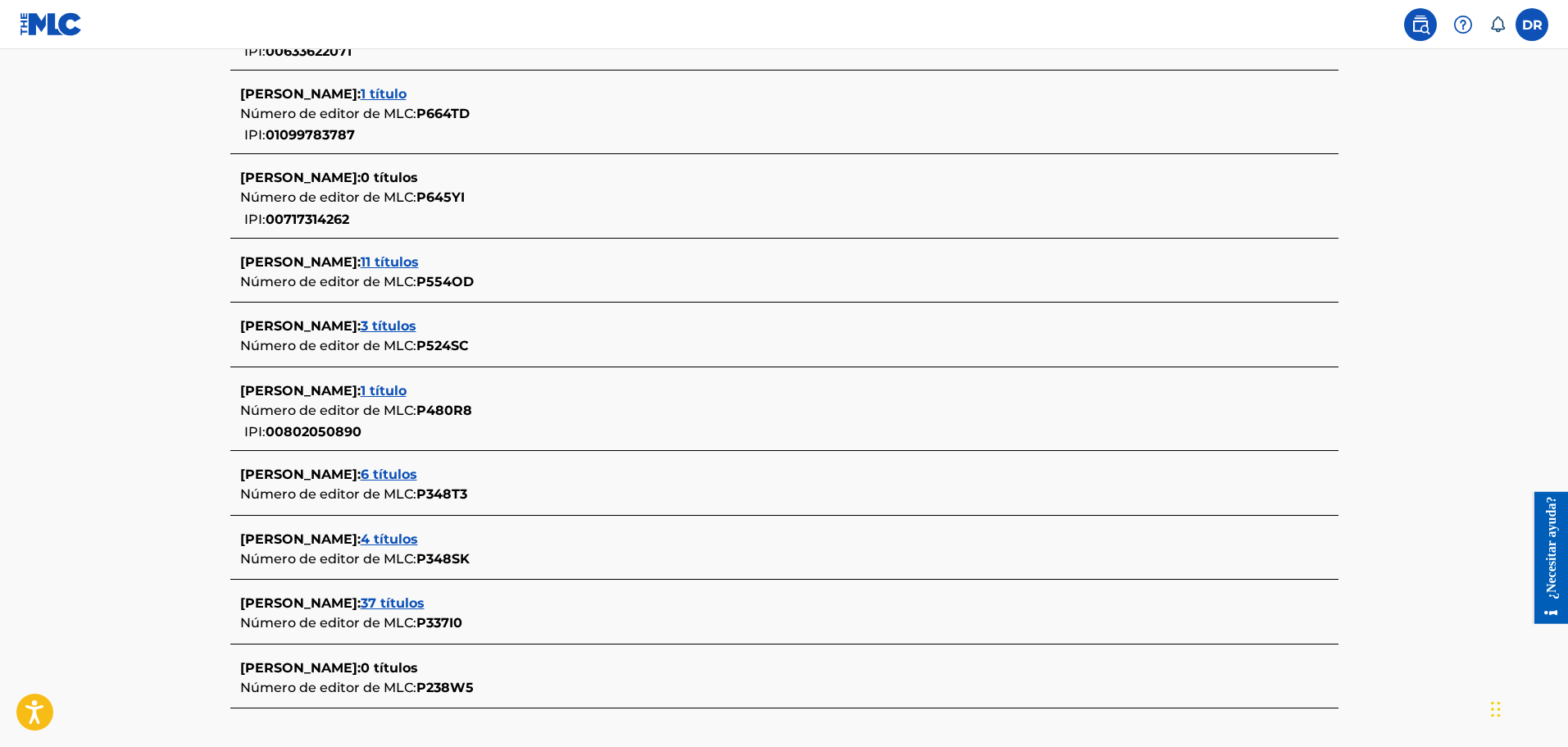
scroll to position [574, 0]
drag, startPoint x: 347, startPoint y: 320, endPoint x: 212, endPoint y: 309, distance: 135.4
click at [211, 309] on div "Búsqueda de trabajo público del MLC La exactitud e integridad de los datos de M…" at bounding box center [785, 167] width 1148 height 1301
click at [361, 318] on font "3 títulos" at bounding box center [388, 324] width 56 height 16
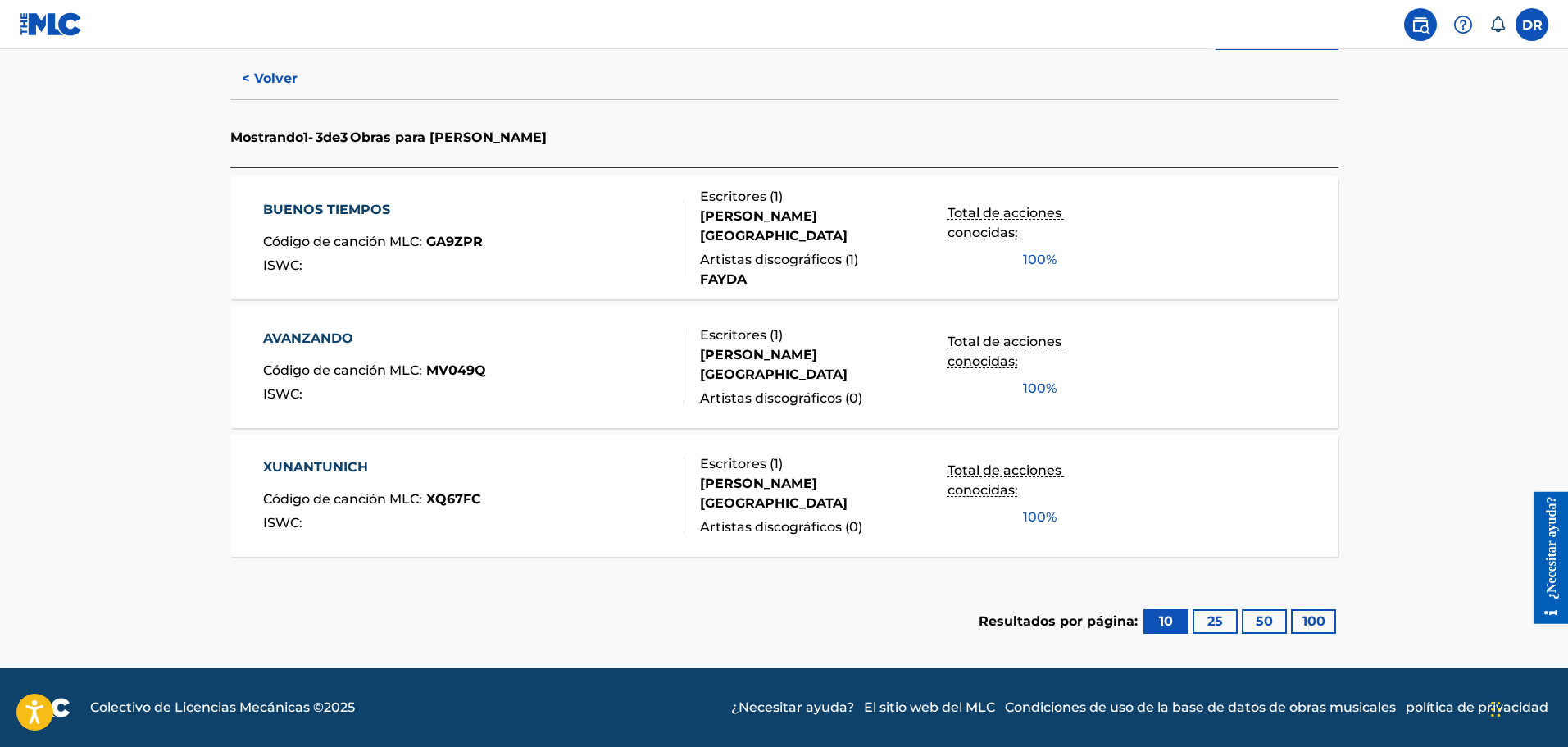
scroll to position [418, 0]
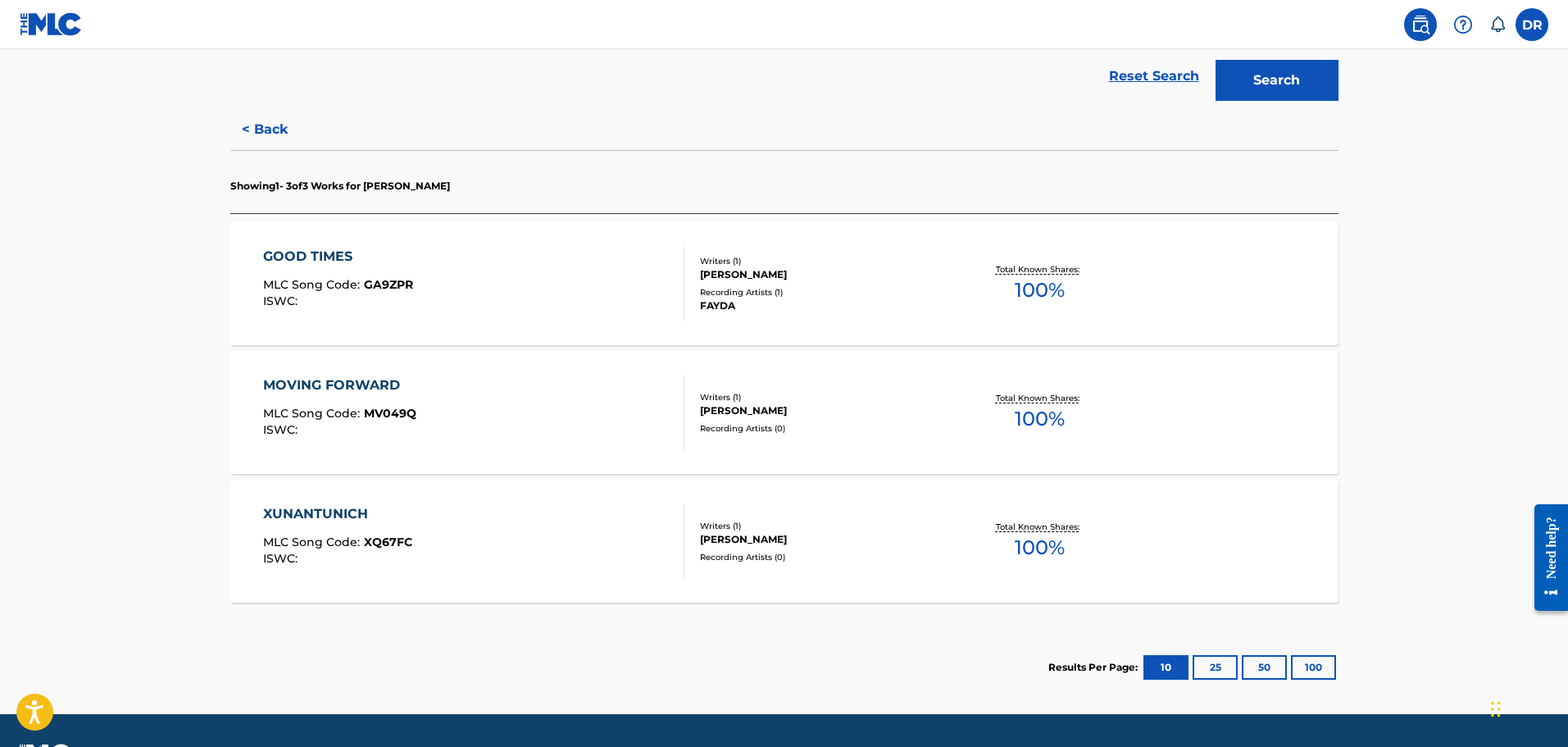
scroll to position [172, 0]
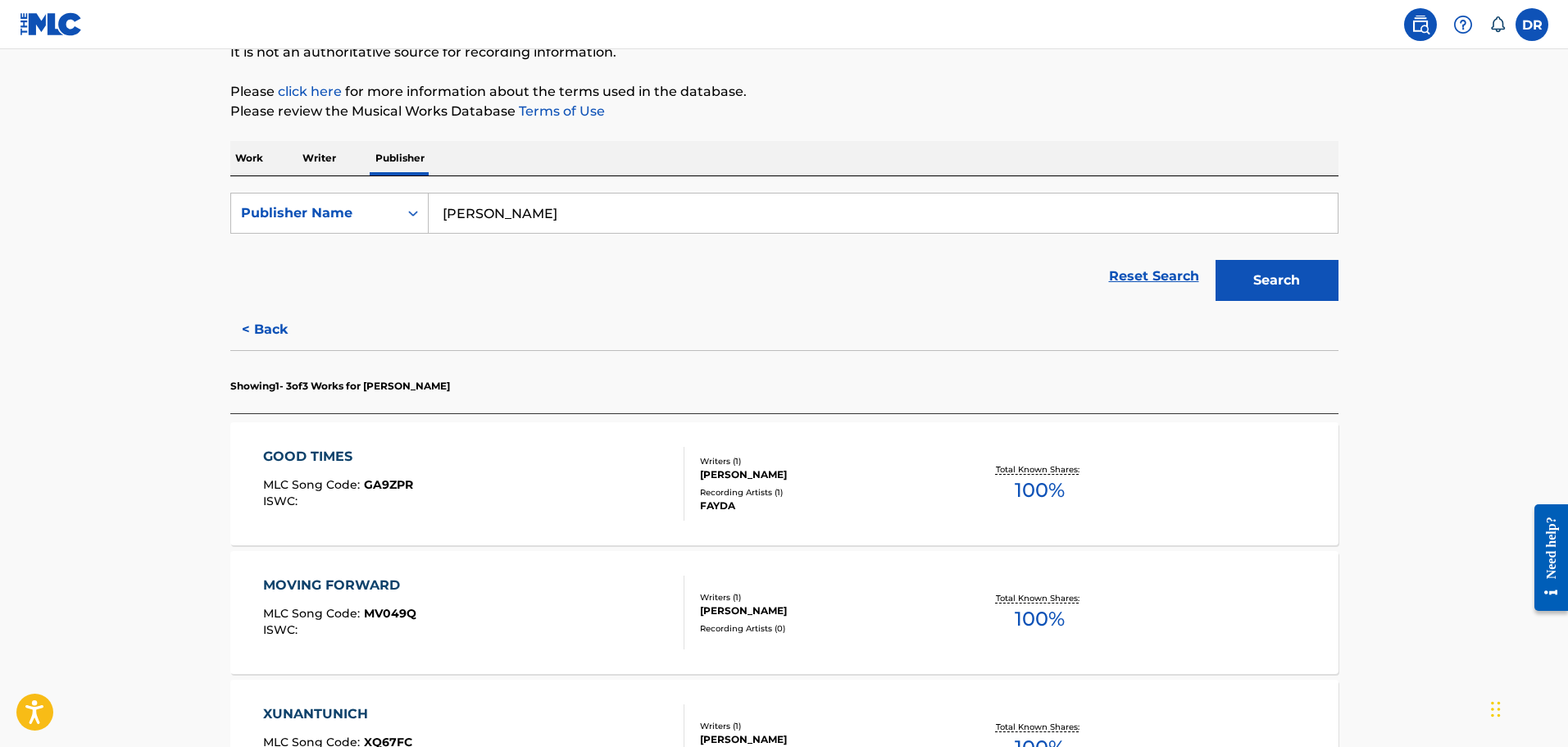
click at [312, 153] on p "Writer" at bounding box center [319, 158] width 43 height 35
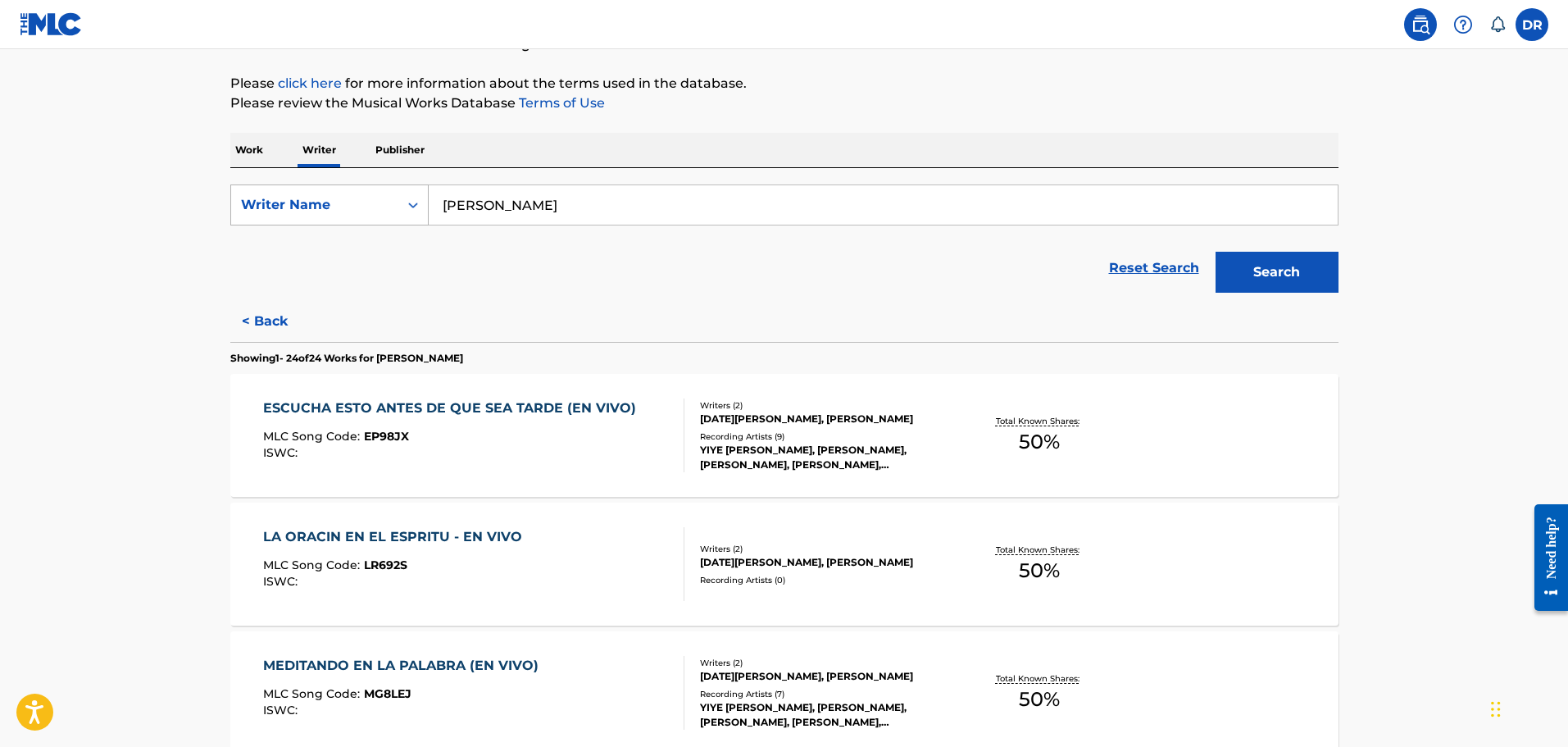
scroll to position [82, 0]
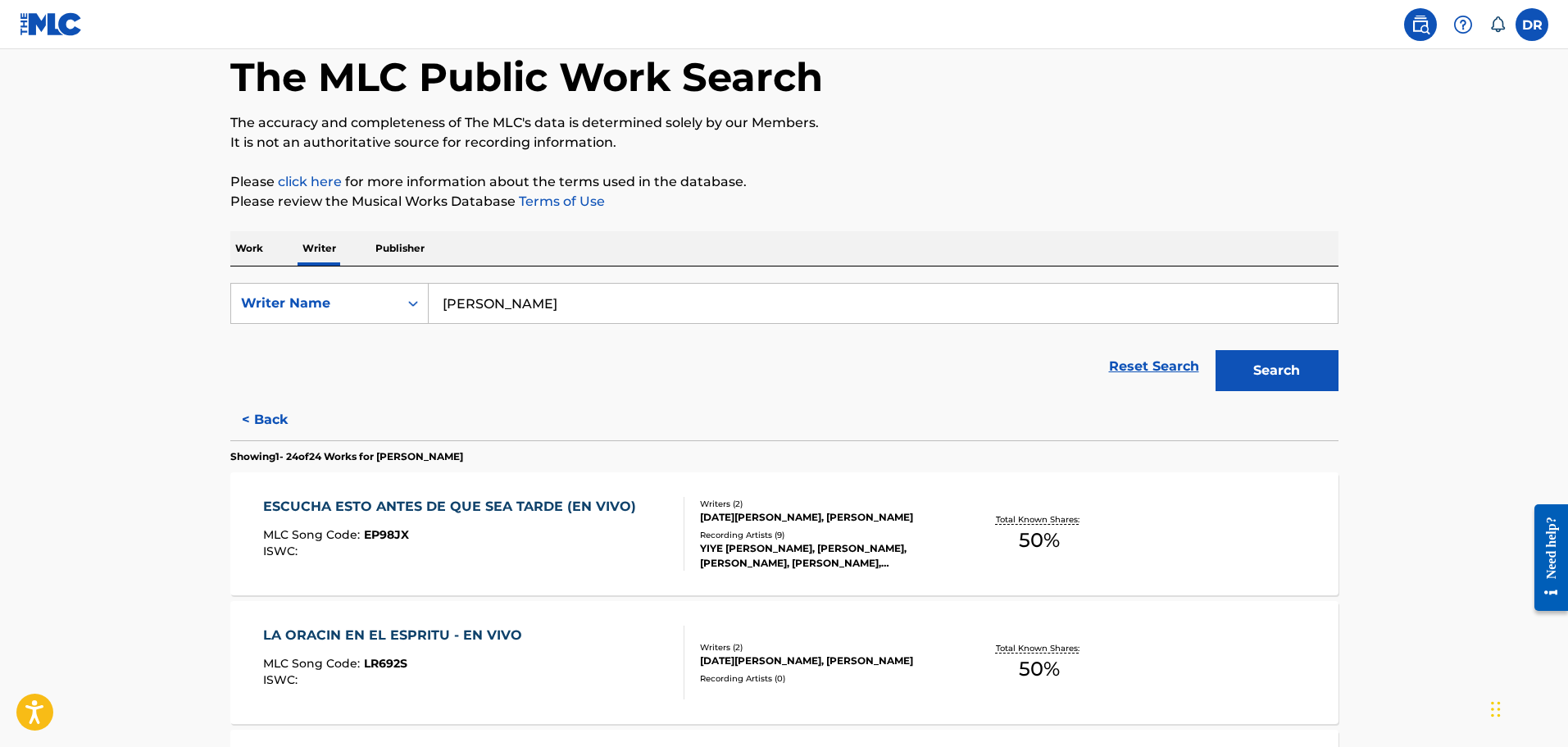
click at [406, 251] on p "Publisher" at bounding box center [400, 248] width 59 height 35
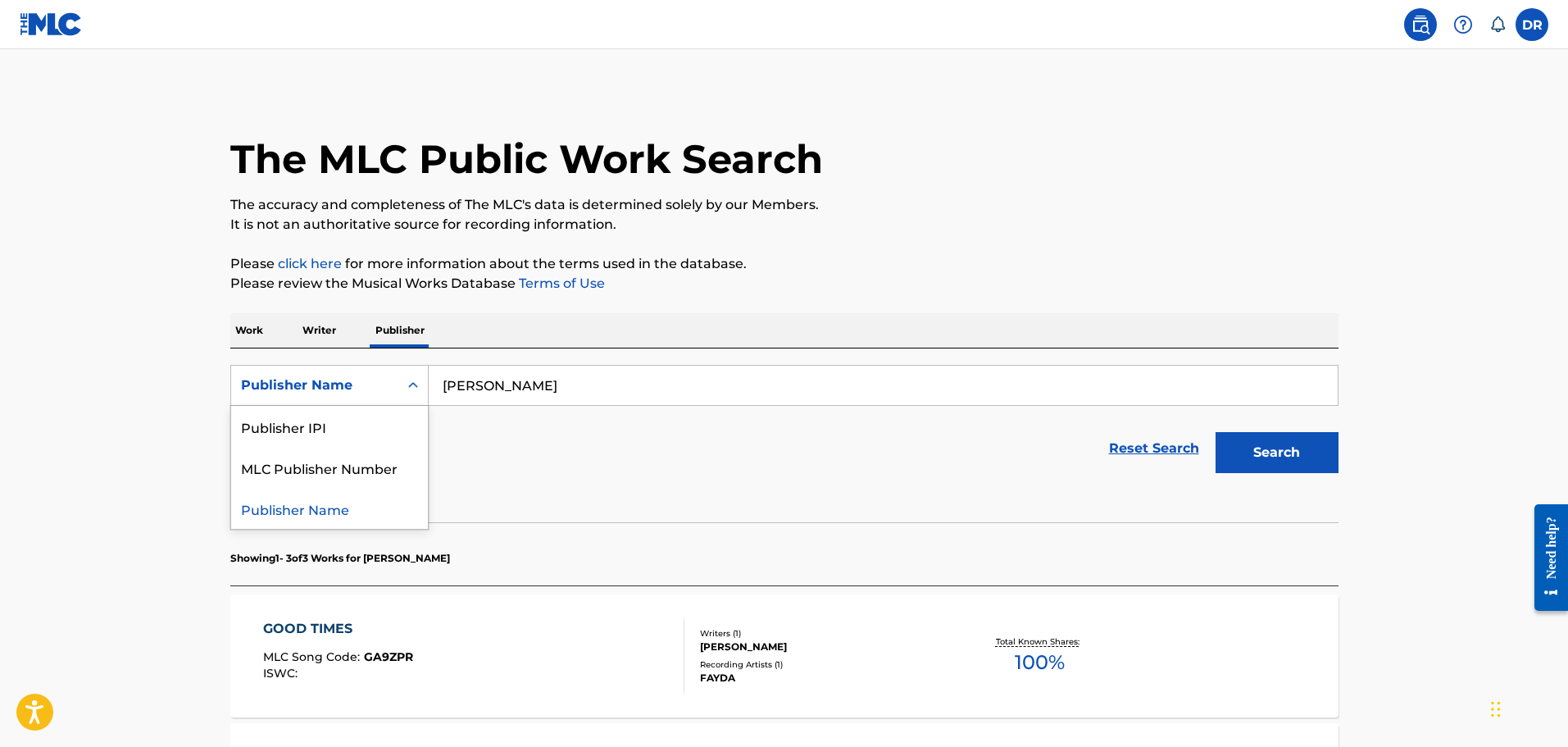
click at [380, 389] on div "Publisher Name" at bounding box center [315, 385] width 147 height 20
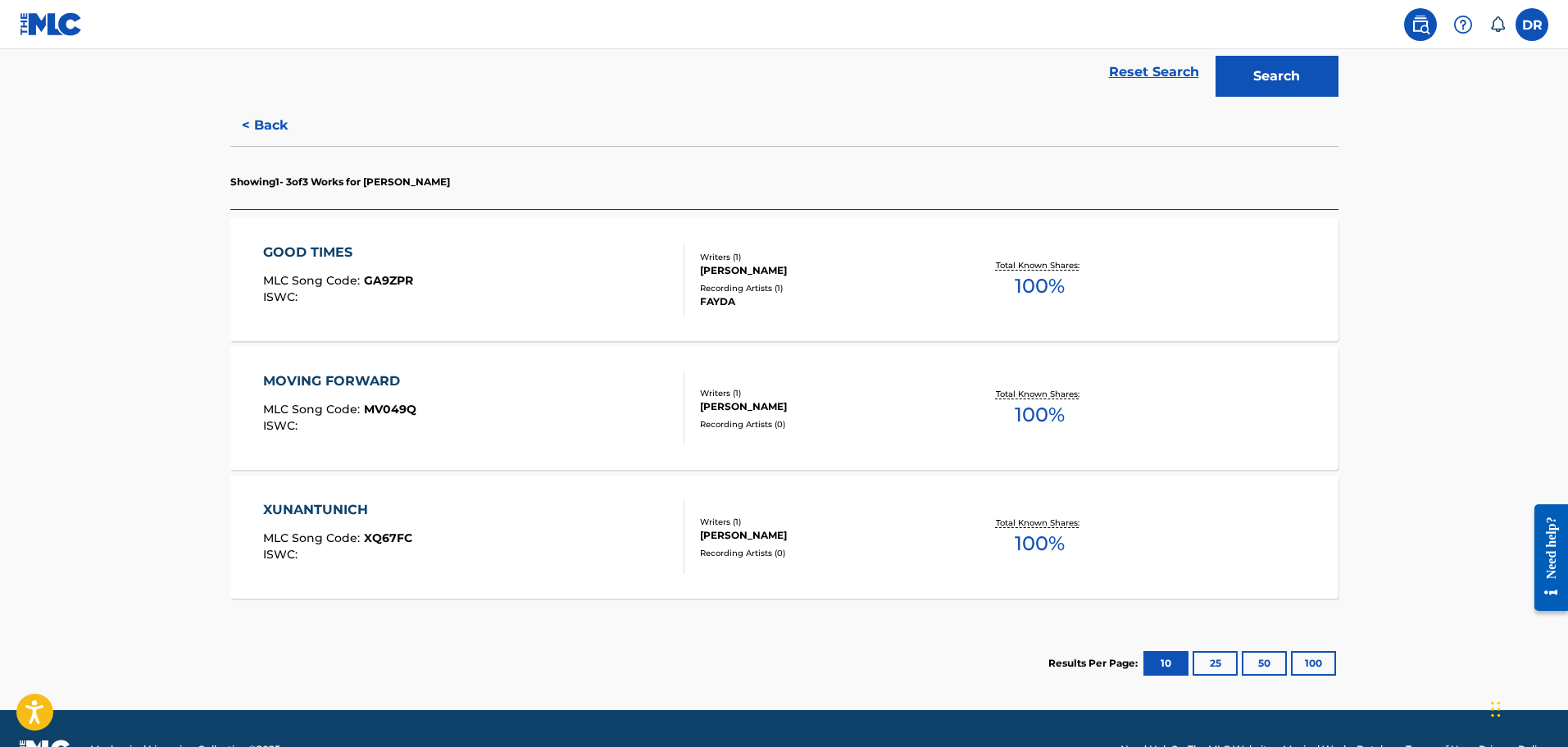
scroll to position [90, 0]
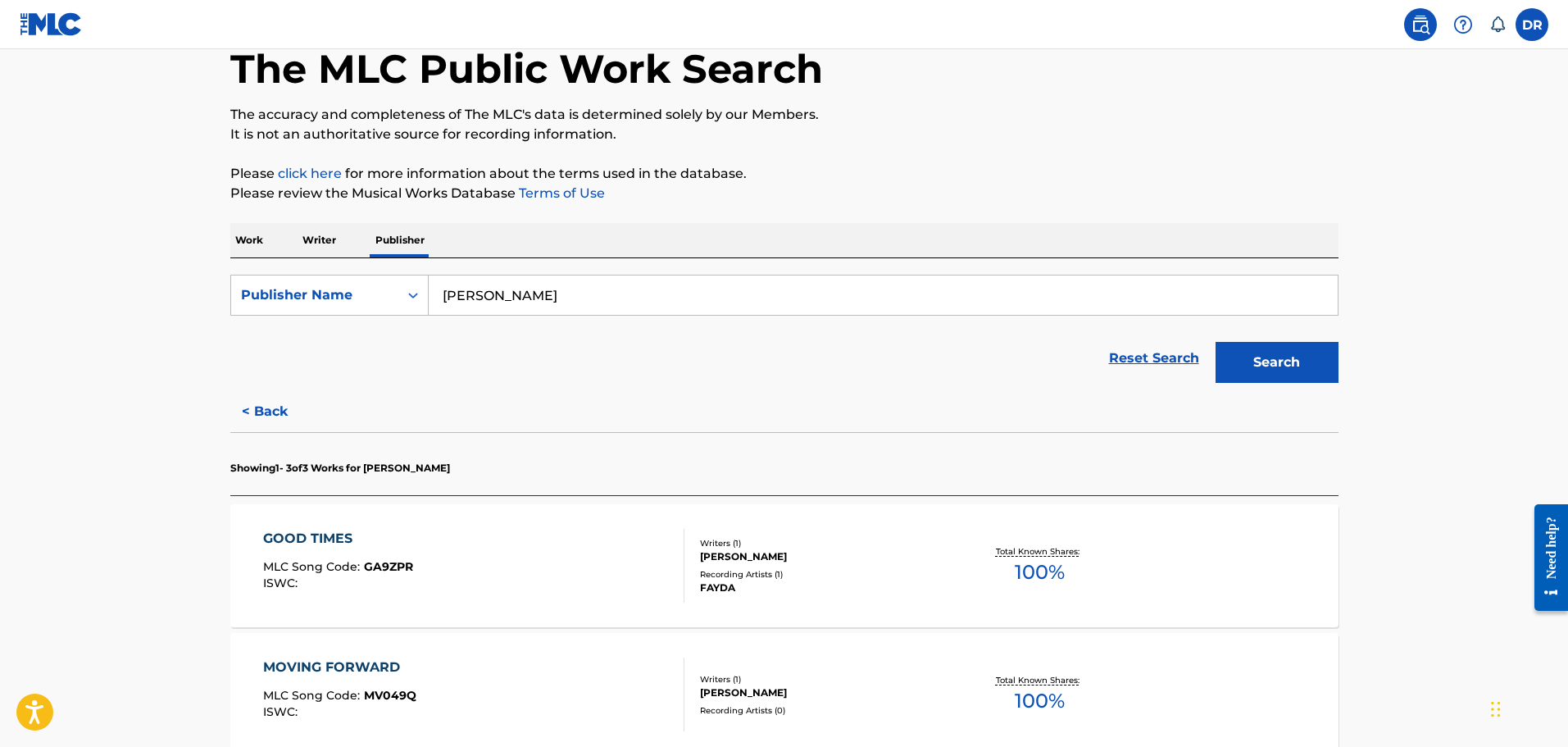
click at [335, 230] on p "Writer" at bounding box center [319, 240] width 43 height 35
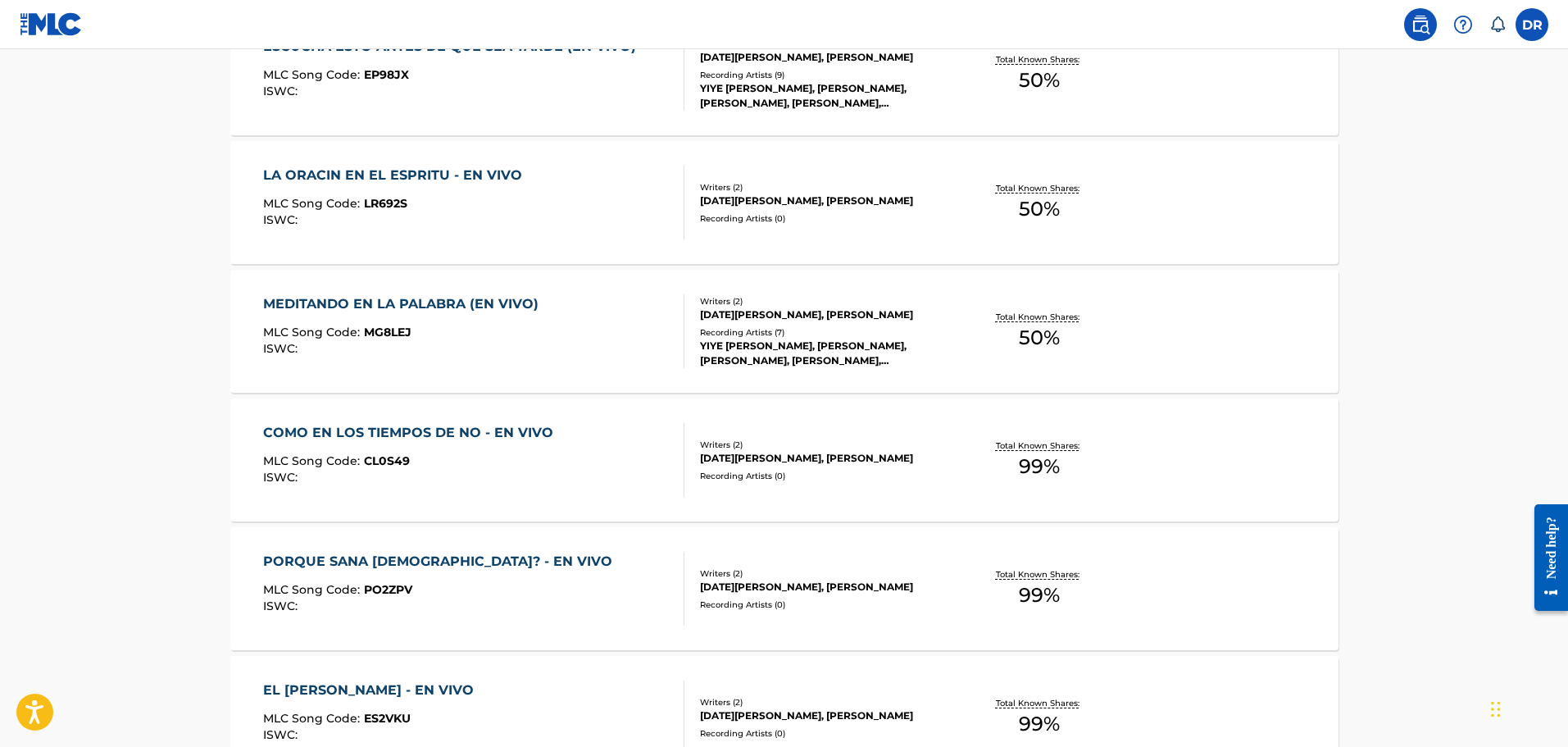
scroll to position [574, 0]
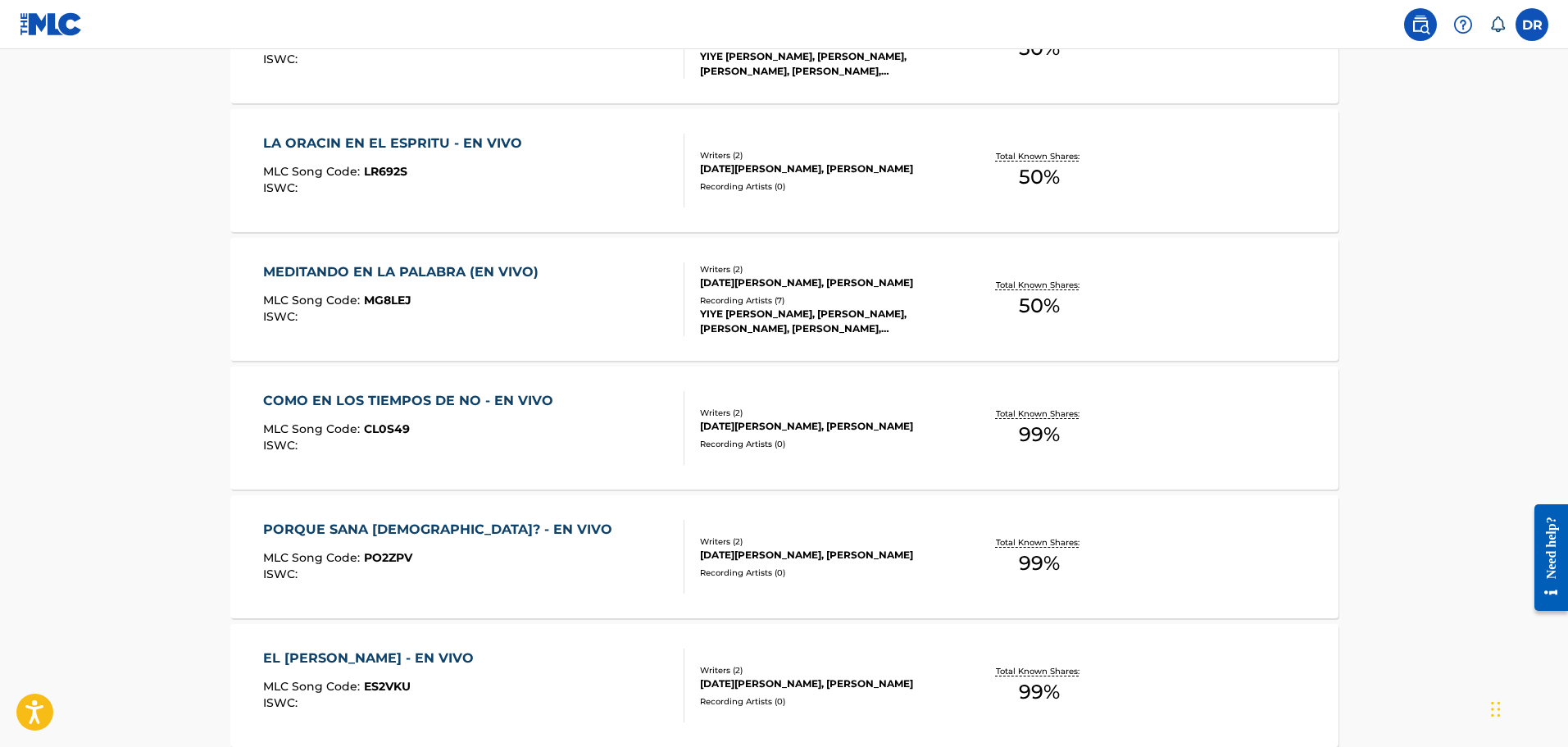
drag, startPoint x: 475, startPoint y: 151, endPoint x: 474, endPoint y: 142, distance: 9.1
drag, startPoint x: 474, startPoint y: 142, endPoint x: 385, endPoint y: 274, distance: 159.2
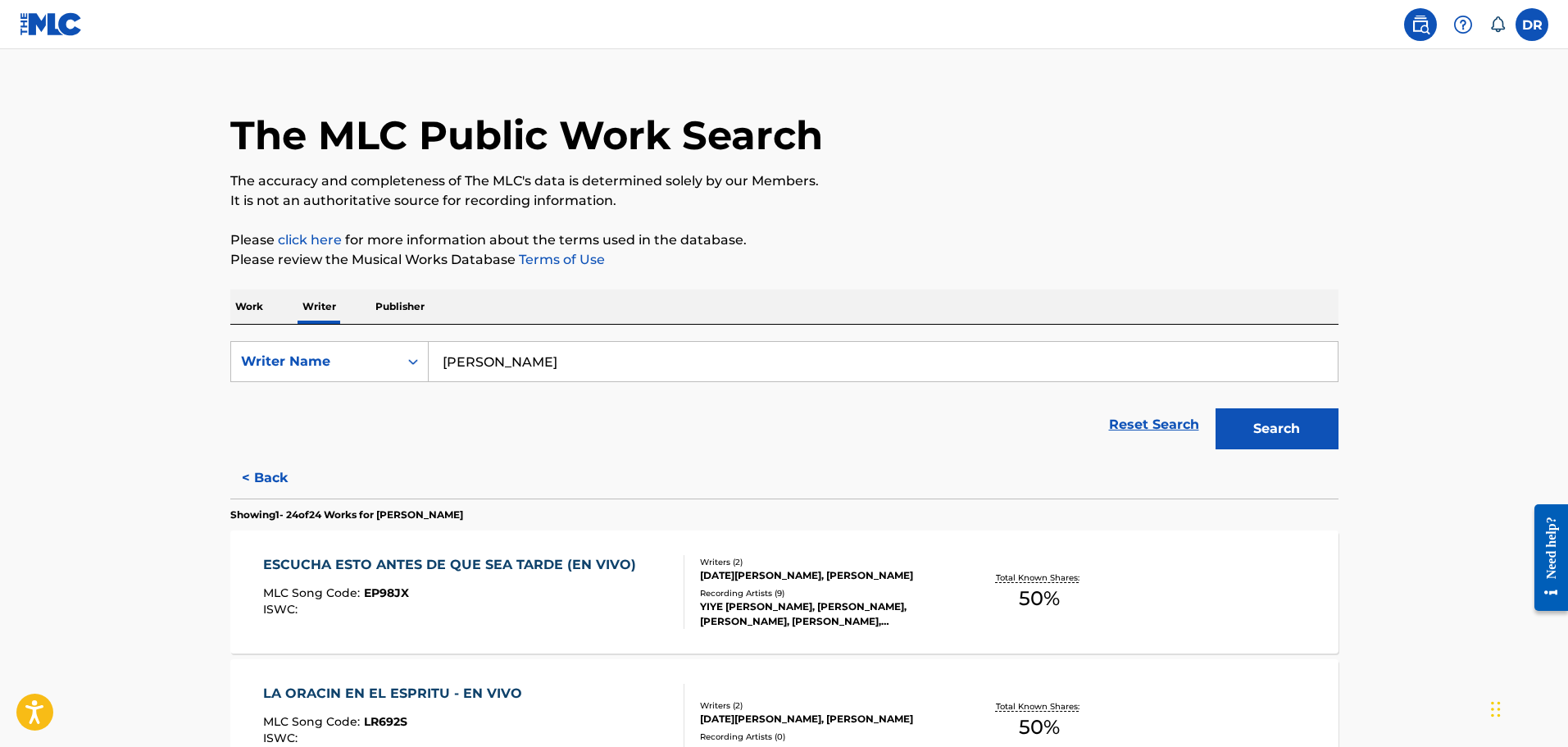
scroll to position [82, 0]
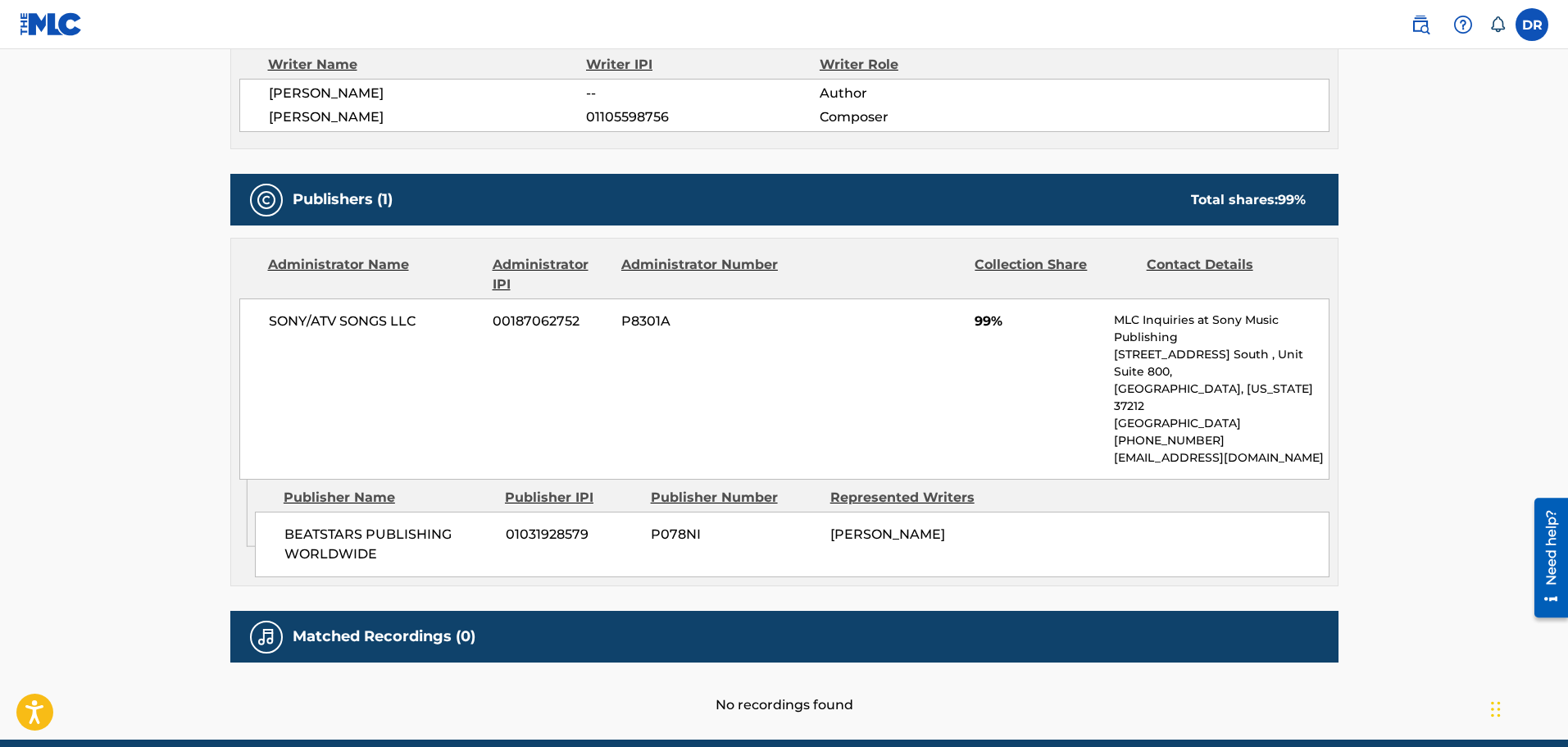
scroll to position [559, 0]
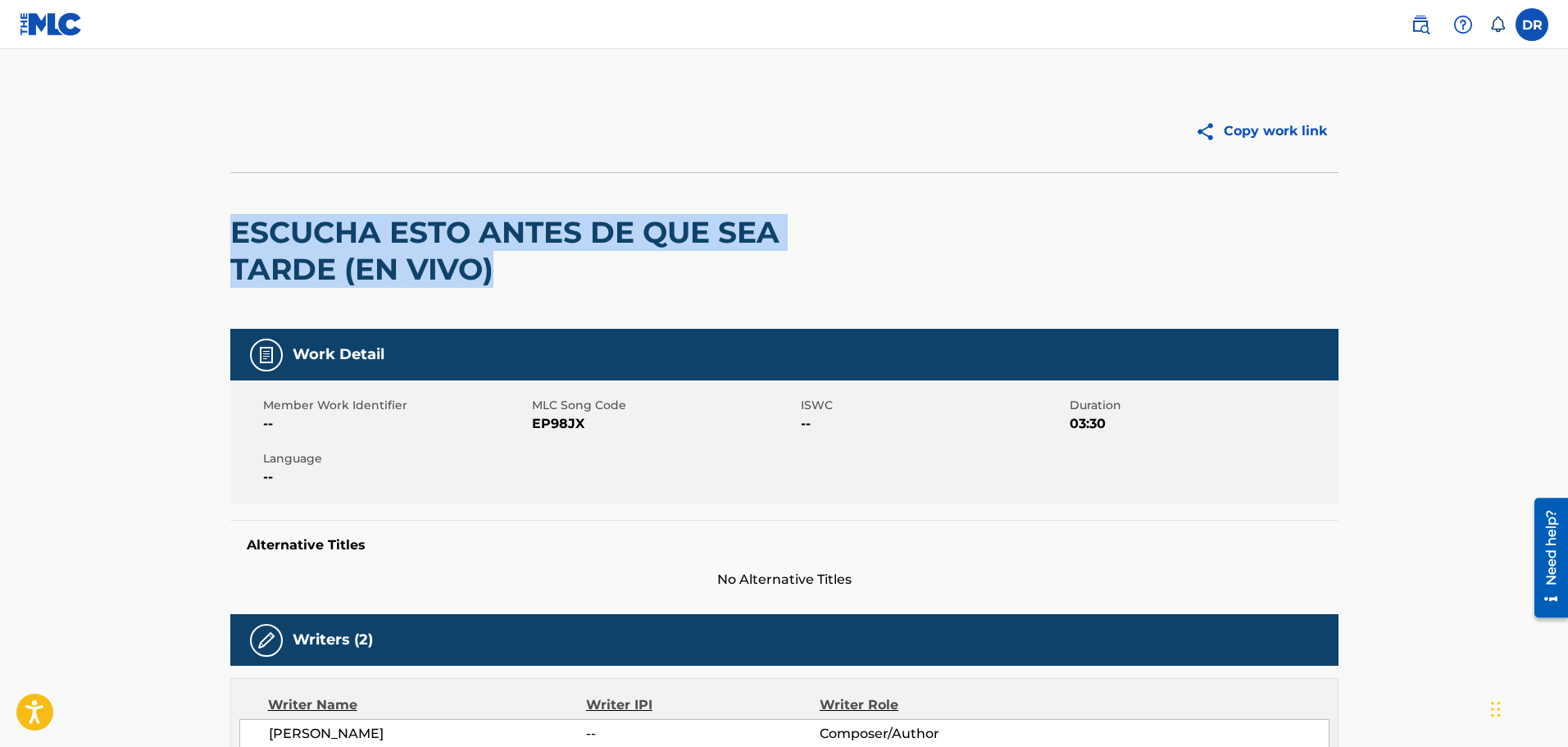
drag, startPoint x: 514, startPoint y: 278, endPoint x: 233, endPoint y: 227, distance: 285.6
click at [233, 227] on h2 "ESCUCHA ESTO ANTES DE QUE SEA TARDE (EN VIVO)" at bounding box center [563, 250] width 665 height 74
copy h2 "ESCUCHA ESTO ANTES DE QUE SEA TARDE (EN VIVO)"
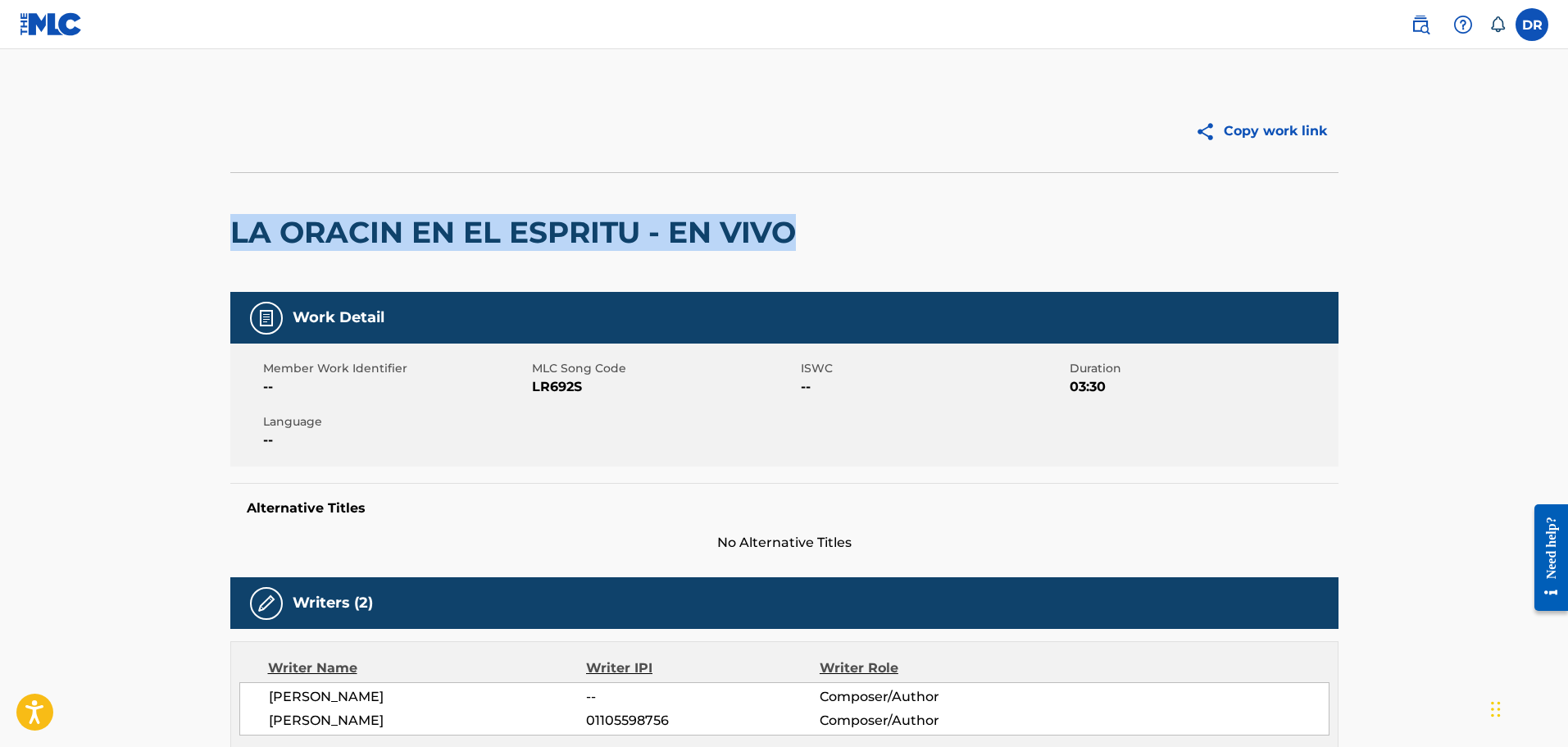
drag, startPoint x: 805, startPoint y: 228, endPoint x: 225, endPoint y: 216, distance: 580.1
click at [167, 216] on main "Copy work link LA ORACIN EN EL ESPRITU - EN VIVO Work Detail Member Work Identi…" at bounding box center [784, 696] width 1568 height 1294
copy h2 "LA ORACIN EN EL ESPRITU - EN VIVO"
drag, startPoint x: 472, startPoint y: 233, endPoint x: 216, endPoint y: 231, distance: 256.0
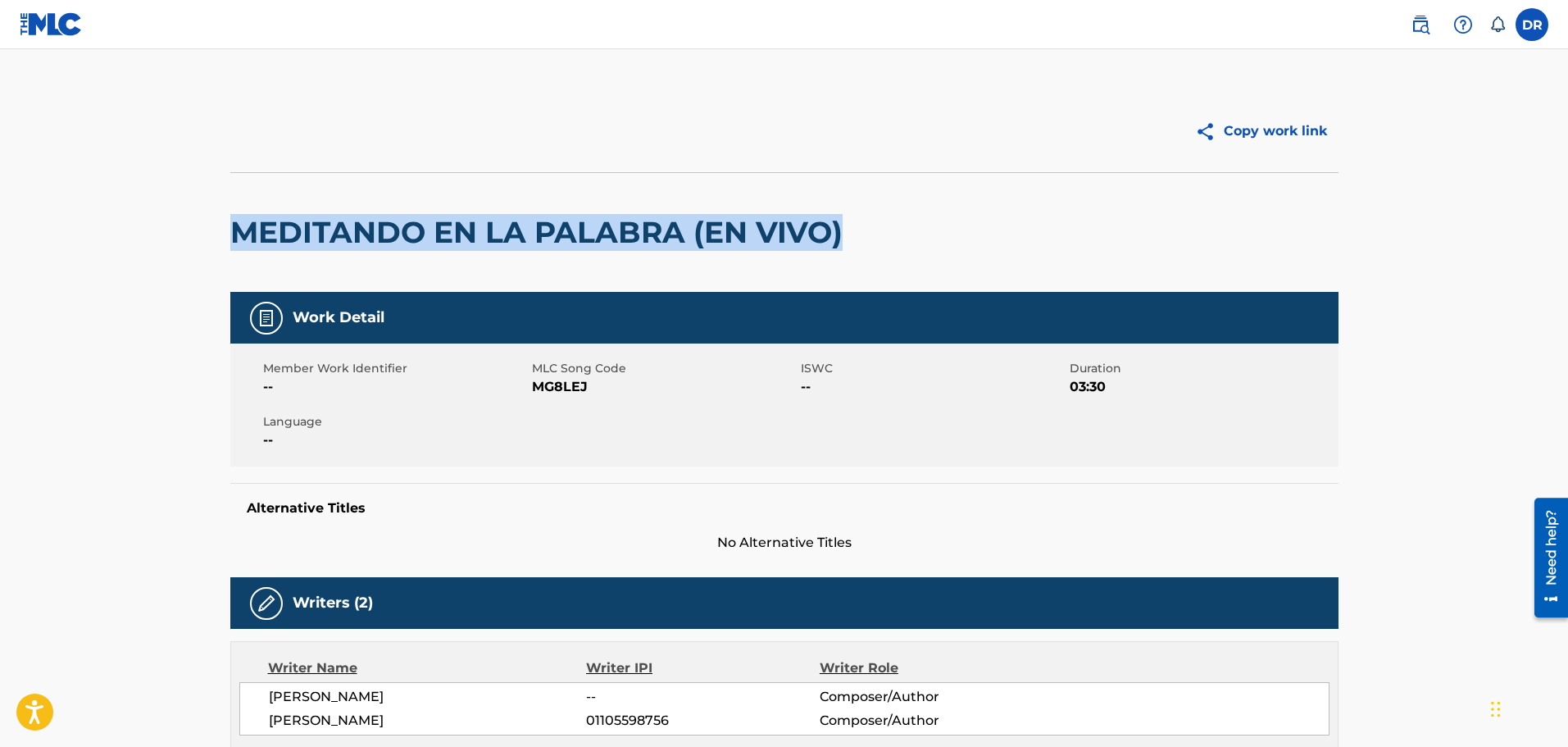
copy h2 "MEDITANDO EN LA PALABRA (EN VIVO)"
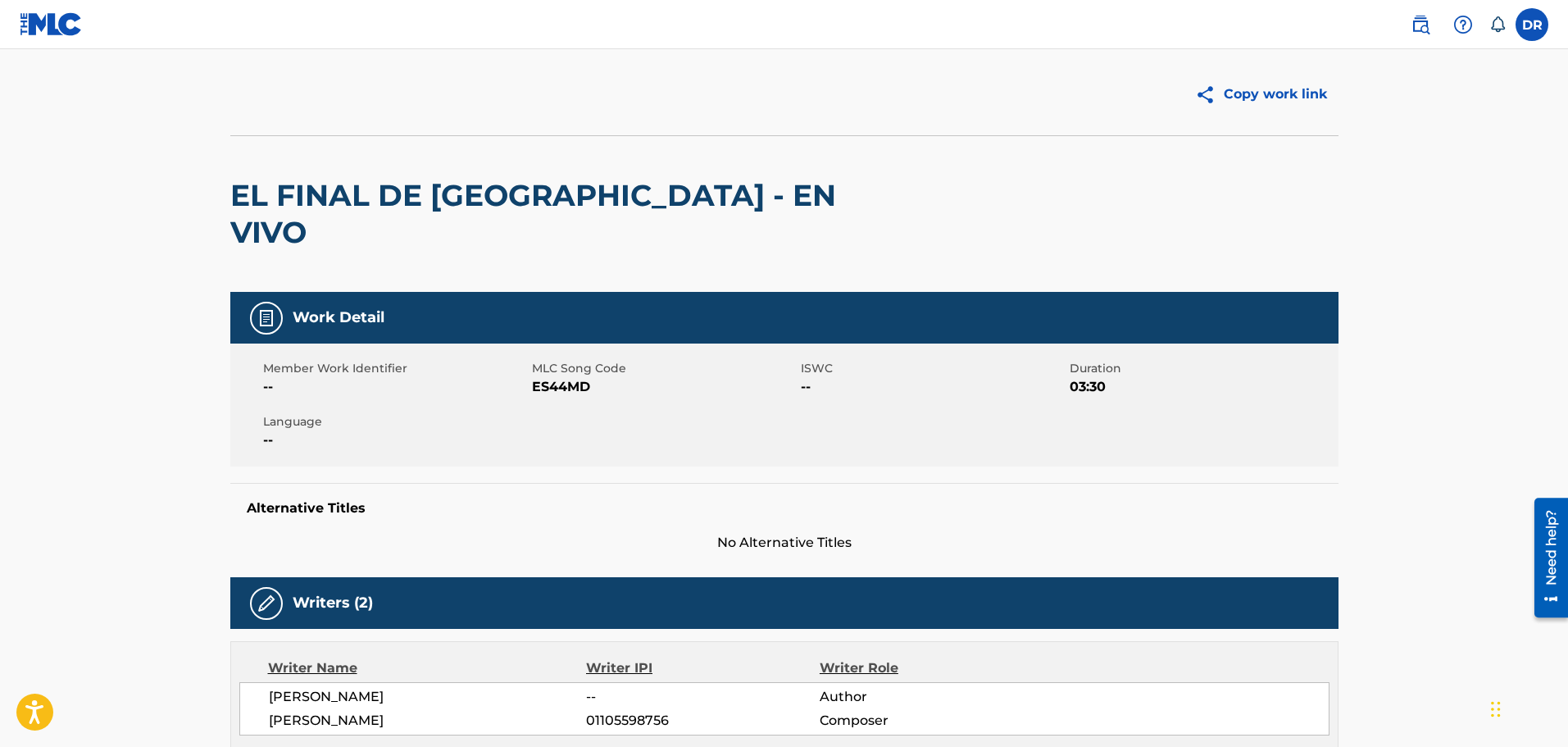
scroll to position [21, 0]
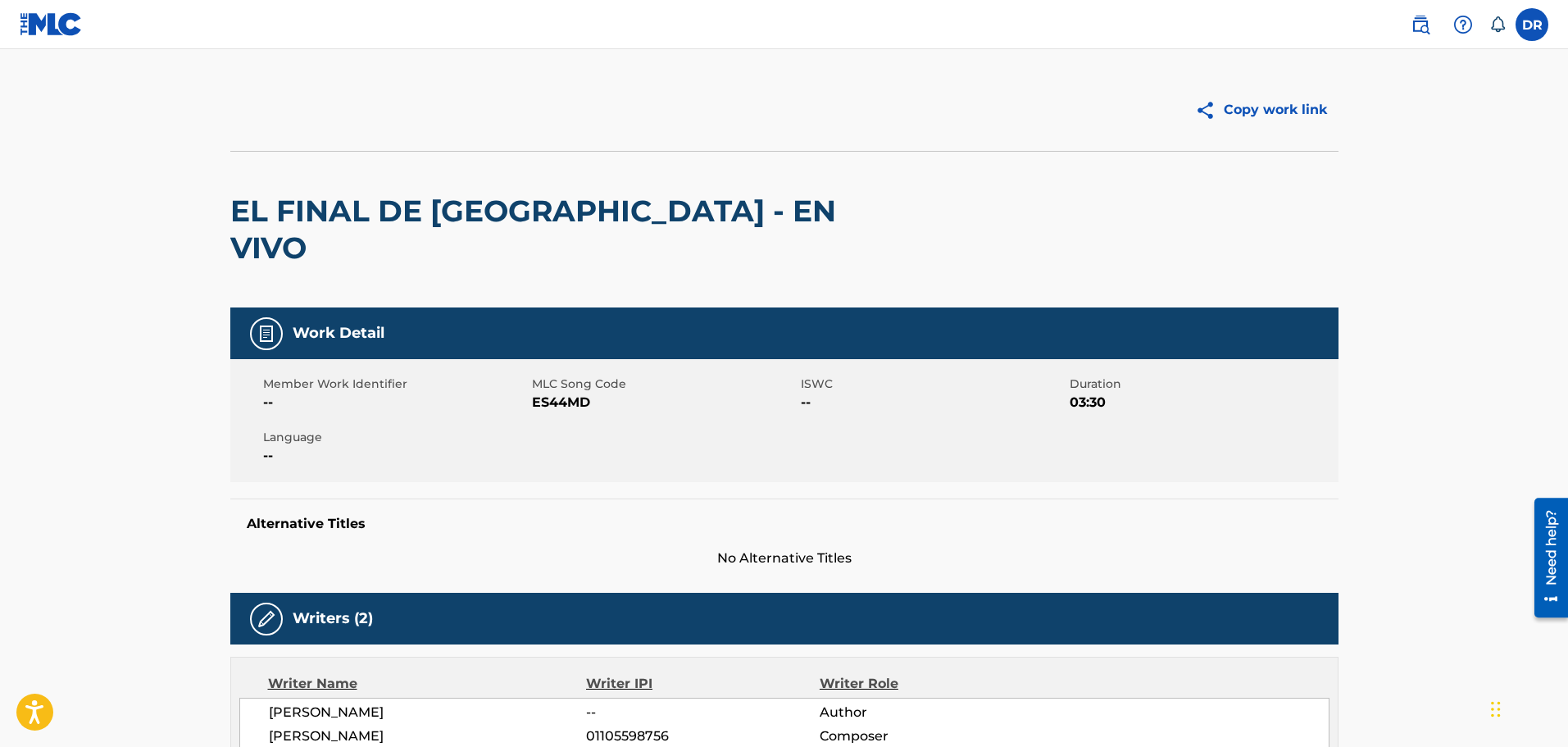
drag, startPoint x: 223, startPoint y: 219, endPoint x: 309, endPoint y: 210, distance: 86.5
click at [201, 198] on main "Copy work link EL FINAL DE LOS ESTADOS UNIDOS - EN VIVO Work Detail Member Work…" at bounding box center [784, 693] width 1568 height 1331
copy h2 "EL FINAL DE LOS ESTADOS UNIDOS - EN VIVO"
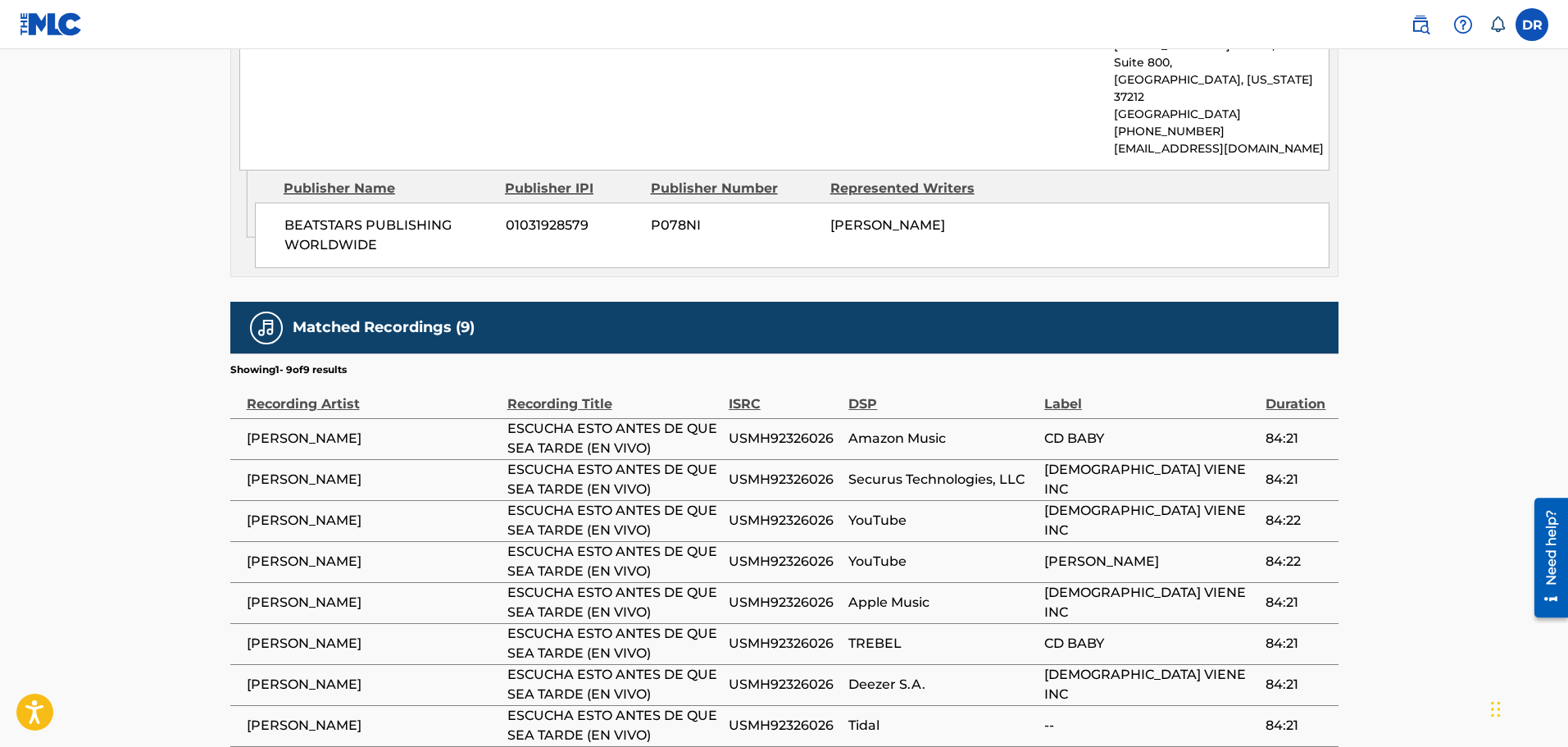
scroll to position [814, 0]
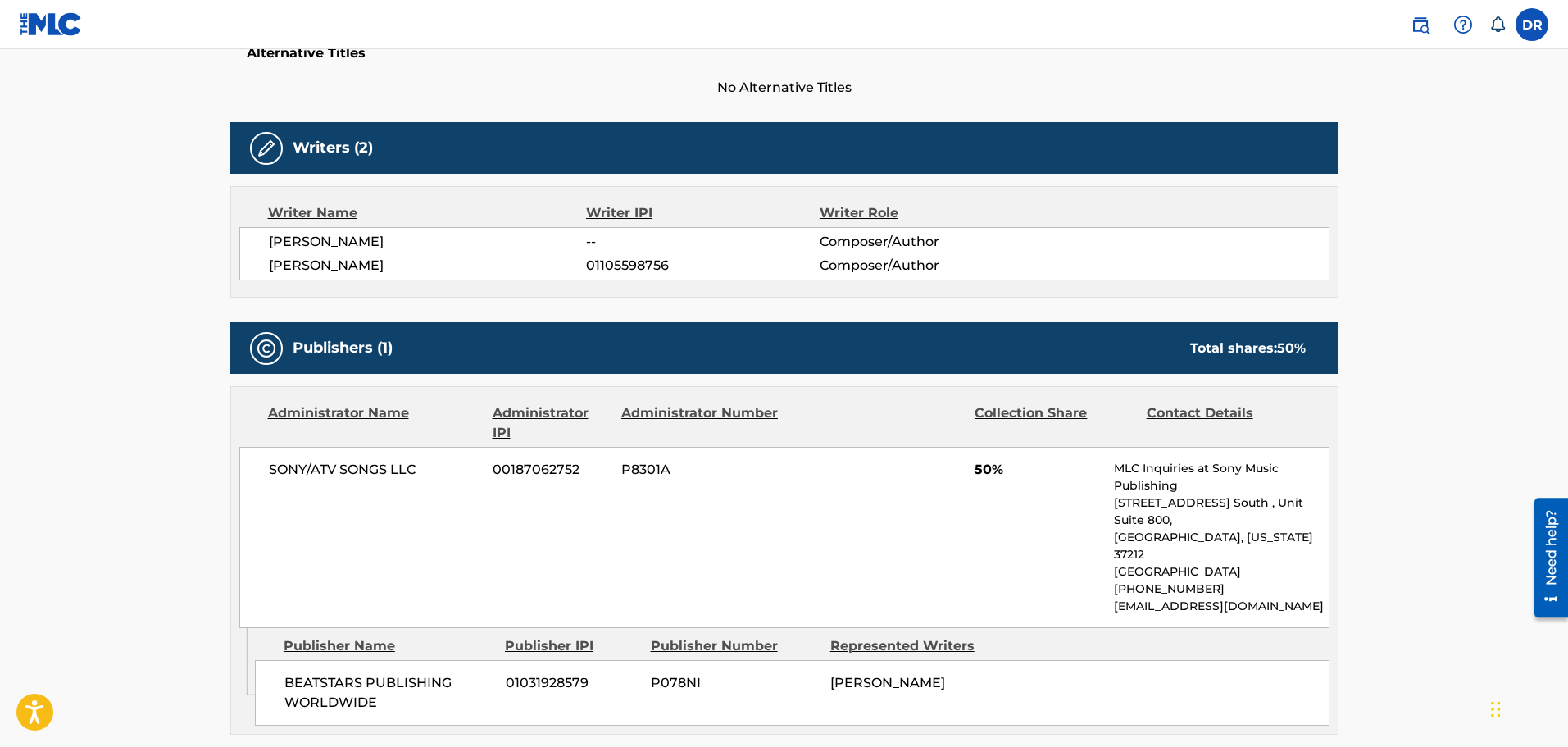
scroll to position [449, 0]
